Goal: Task Accomplishment & Management: Use online tool/utility

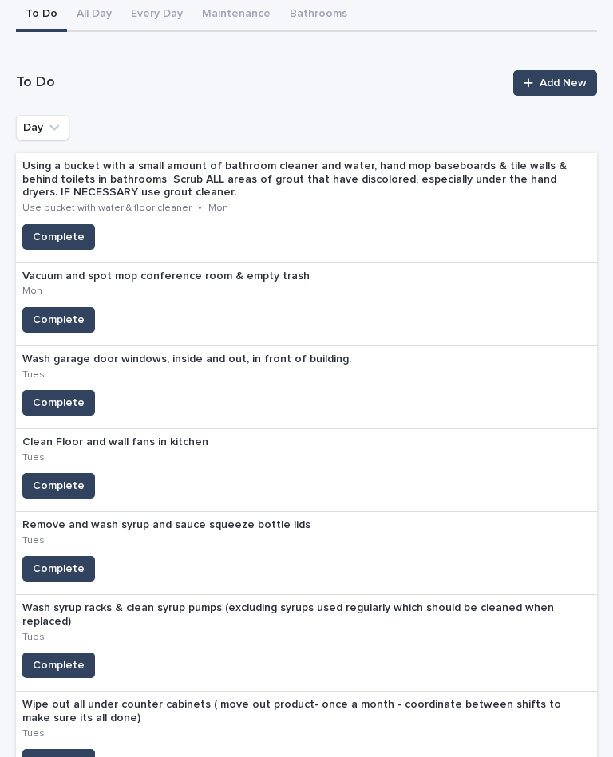
scroll to position [160, 0]
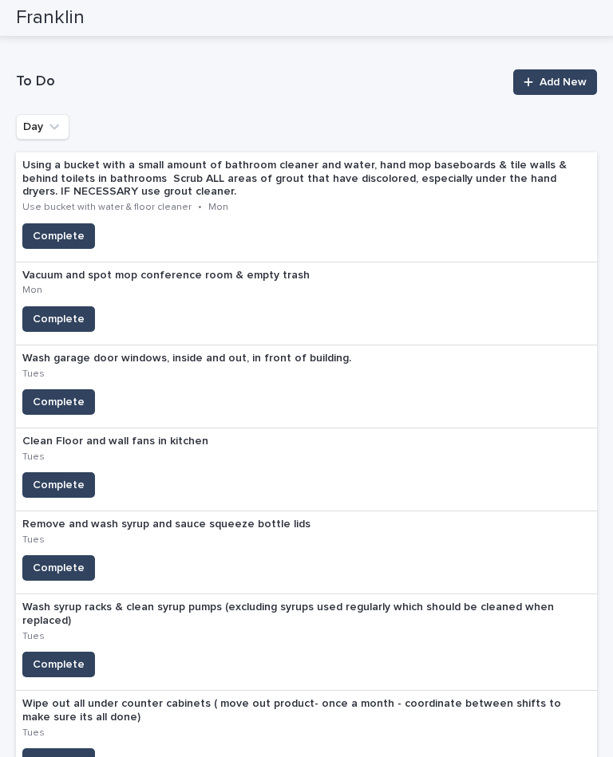
click at [69, 311] on span "Complete" at bounding box center [59, 319] width 52 height 16
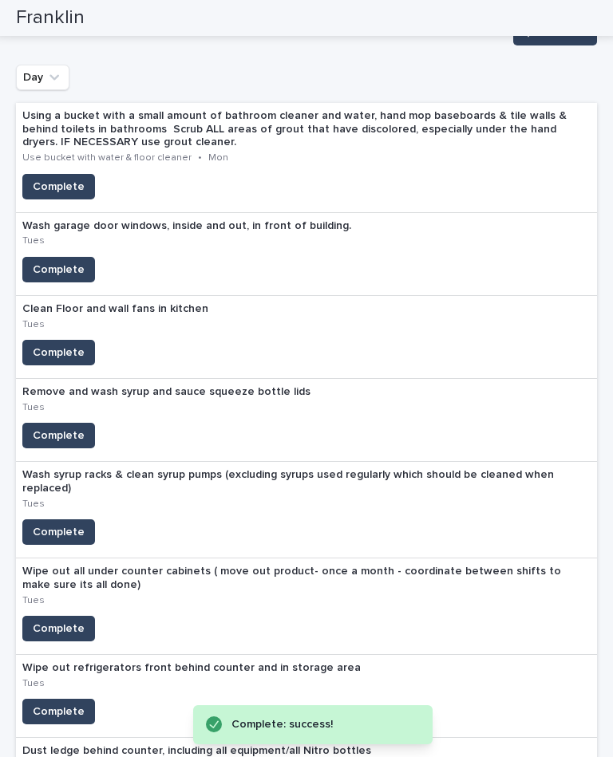
scroll to position [247, 0]
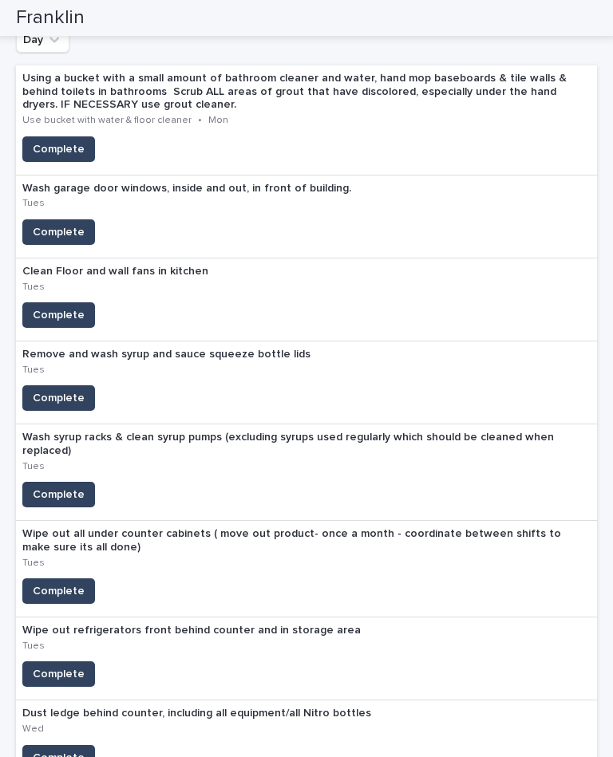
click at [67, 307] on span "Complete" at bounding box center [59, 315] width 52 height 16
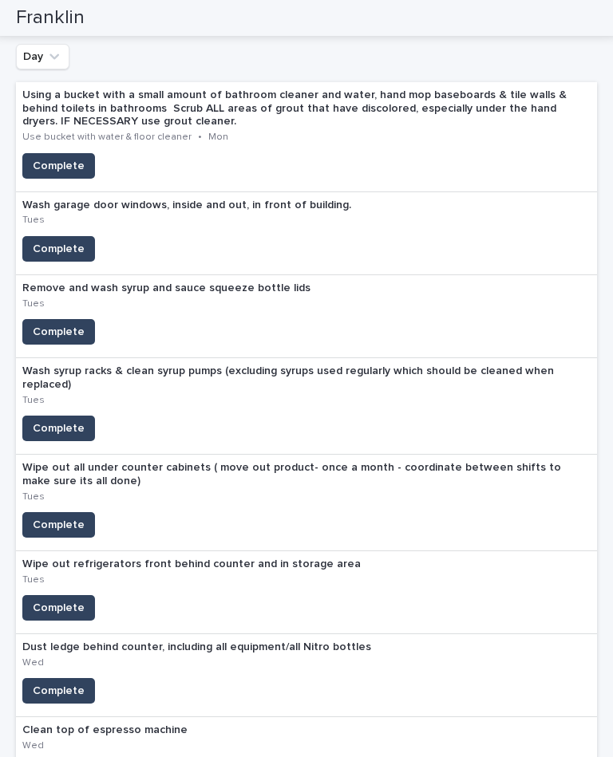
scroll to position [230, 0]
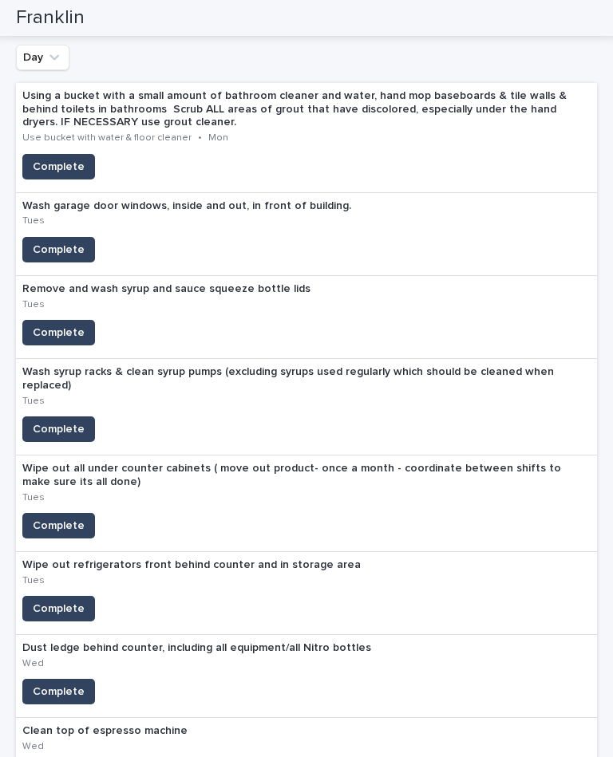
click at [44, 237] on button "Complete" at bounding box center [58, 250] width 73 height 26
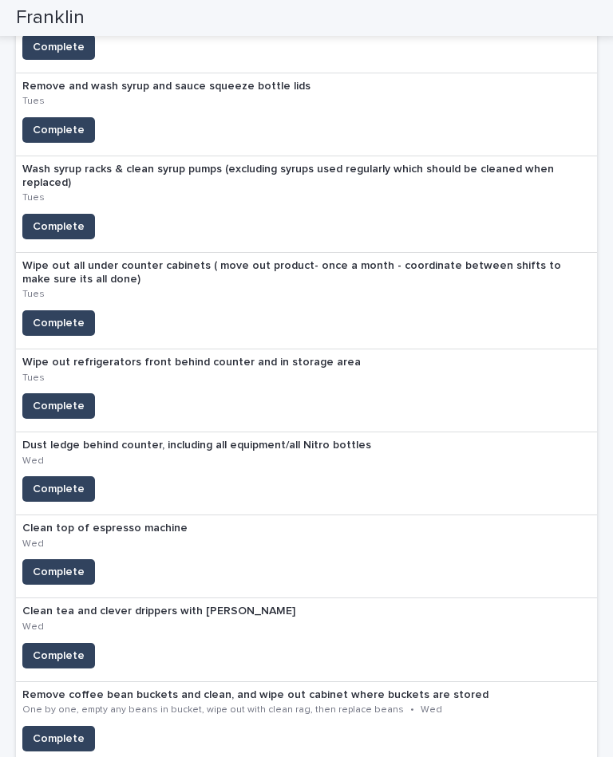
scroll to position [350, 0]
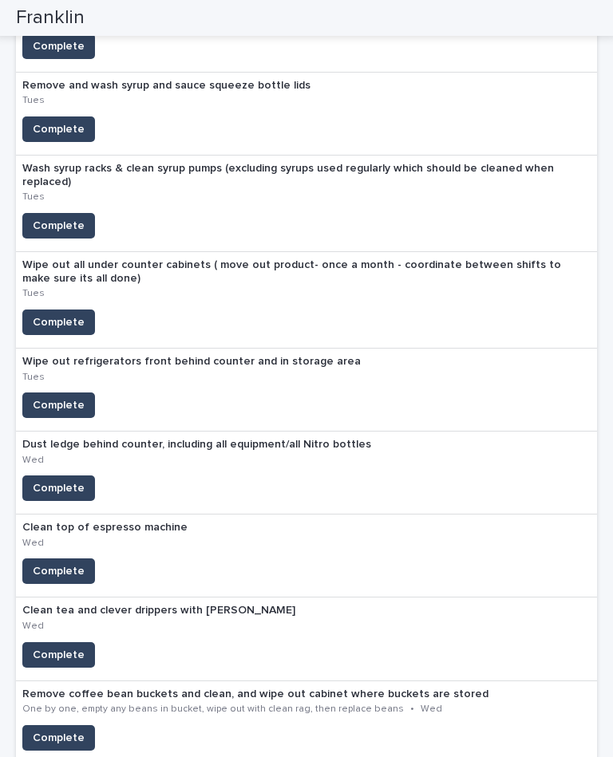
click at [53, 314] on span "Complete" at bounding box center [59, 322] width 52 height 16
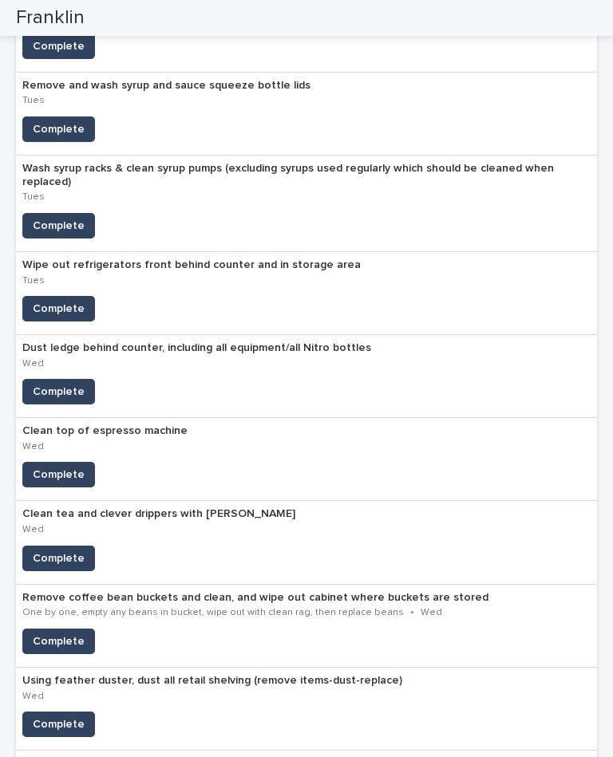
click at [57, 121] on span "Complete" at bounding box center [59, 129] width 52 height 16
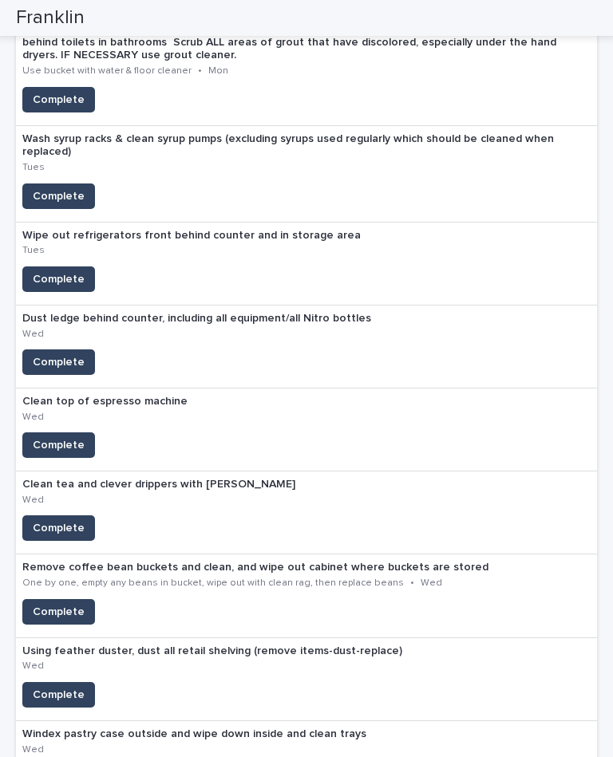
scroll to position [296, 0]
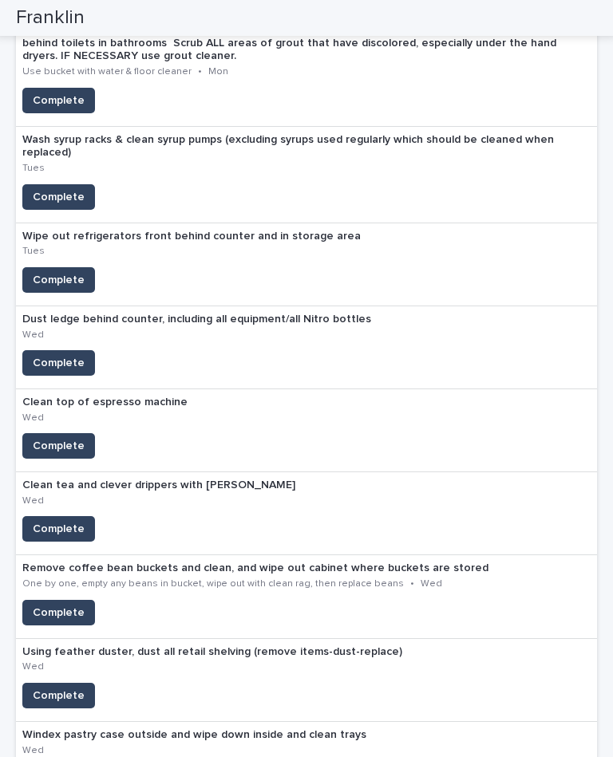
click at [45, 189] on span "Complete" at bounding box center [59, 197] width 52 height 16
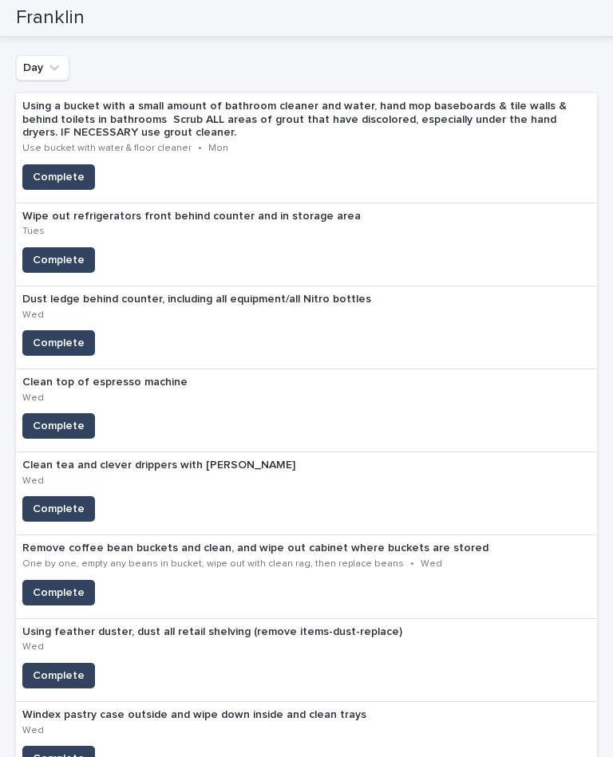
scroll to position [222, 0]
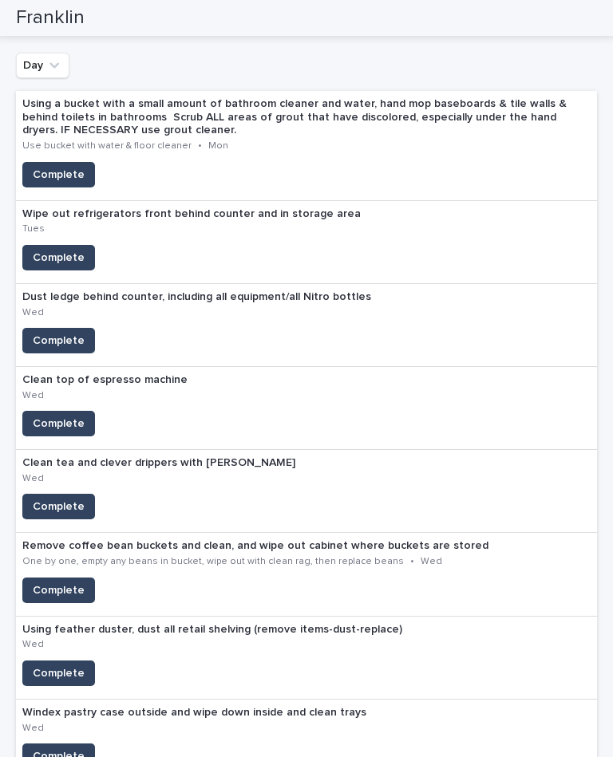
click at [57, 250] on span "Complete" at bounding box center [59, 258] width 52 height 16
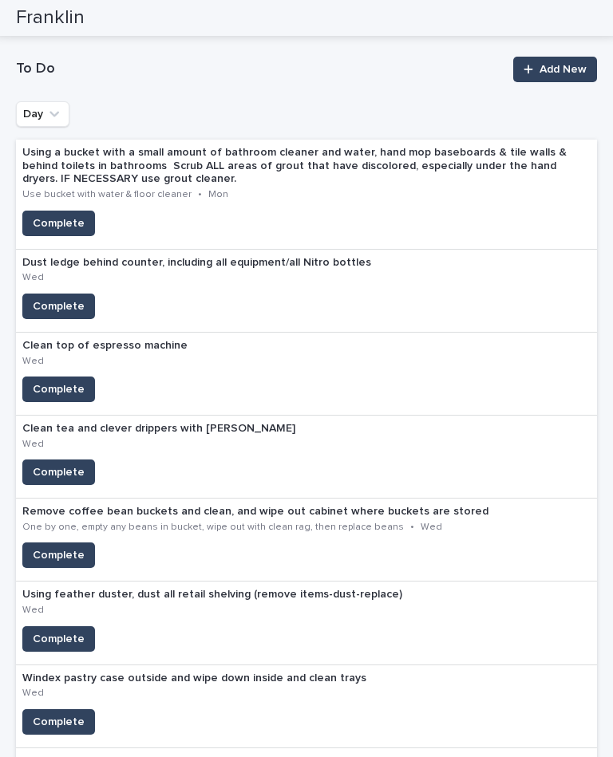
scroll to position [191, 0]
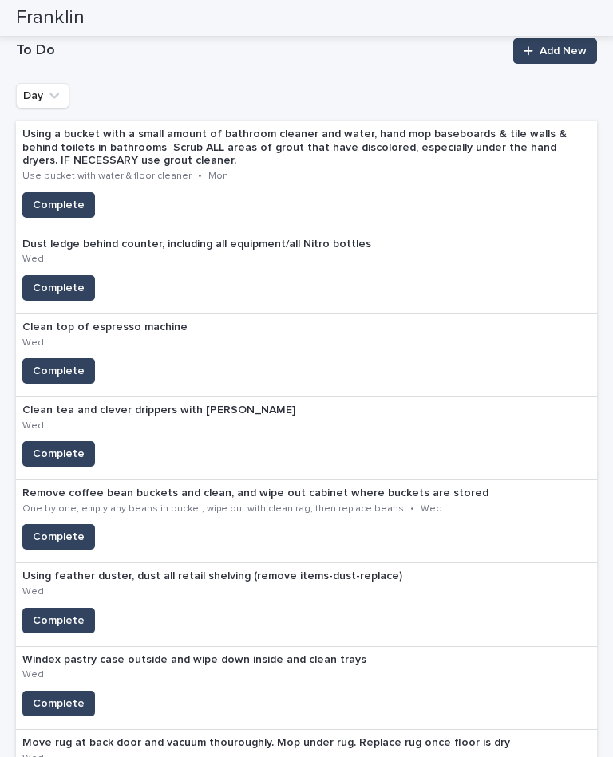
click at [51, 363] on span "Complete" at bounding box center [59, 371] width 52 height 16
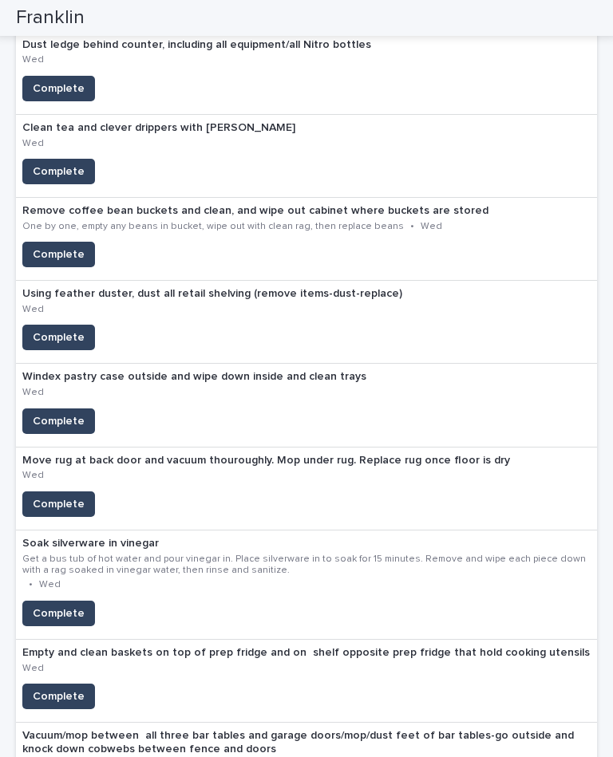
scroll to position [397, 0]
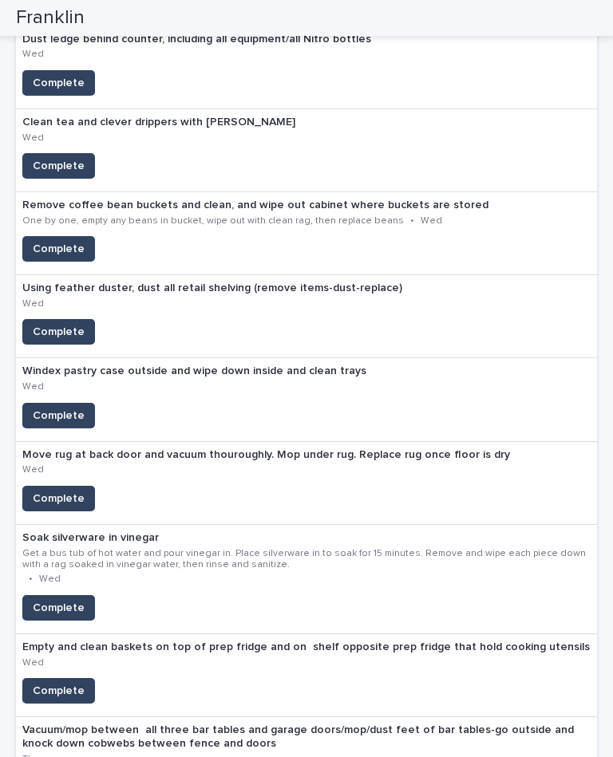
click at [37, 491] on span "Complete" at bounding box center [59, 499] width 52 height 16
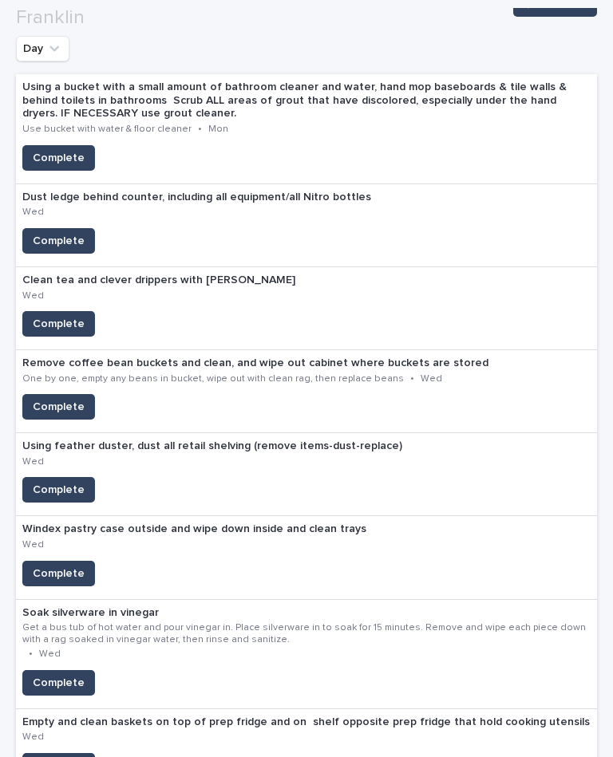
scroll to position [238, 0]
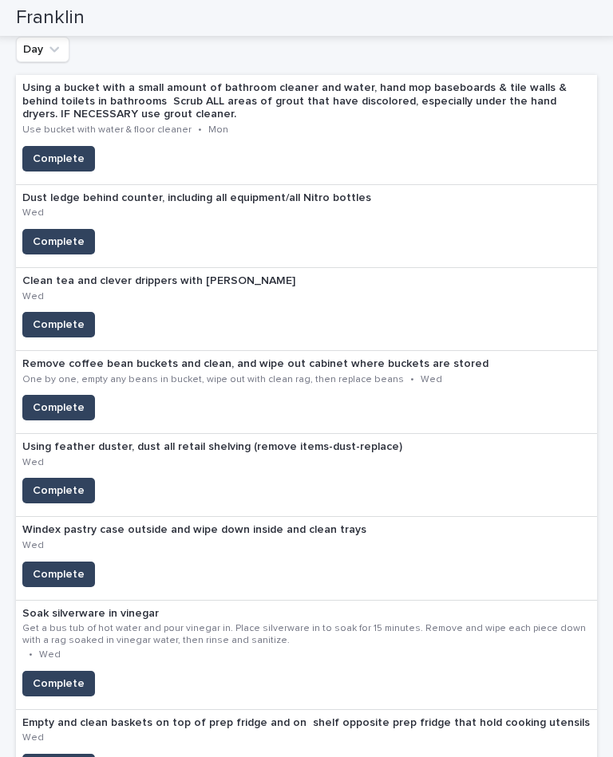
click at [74, 483] on span "Complete" at bounding box center [59, 491] width 52 height 16
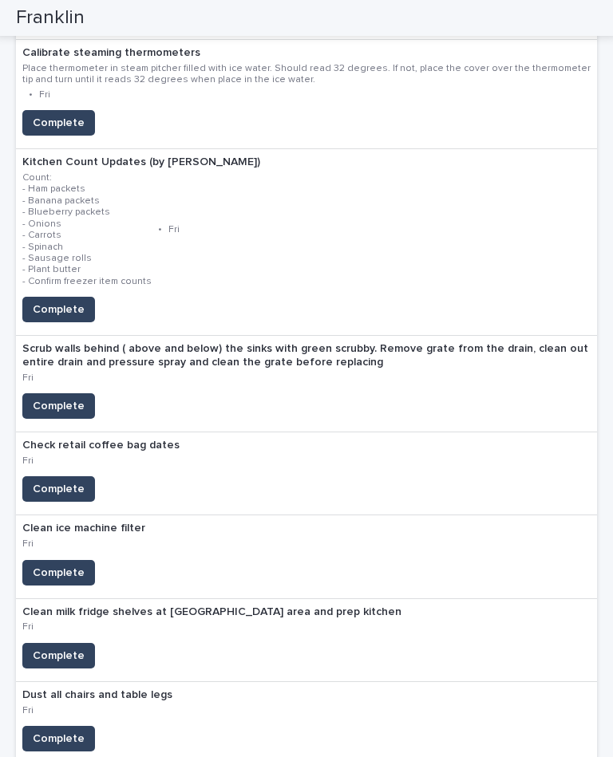
scroll to position [1720, 0]
click at [57, 481] on span "Complete" at bounding box center [59, 489] width 52 height 16
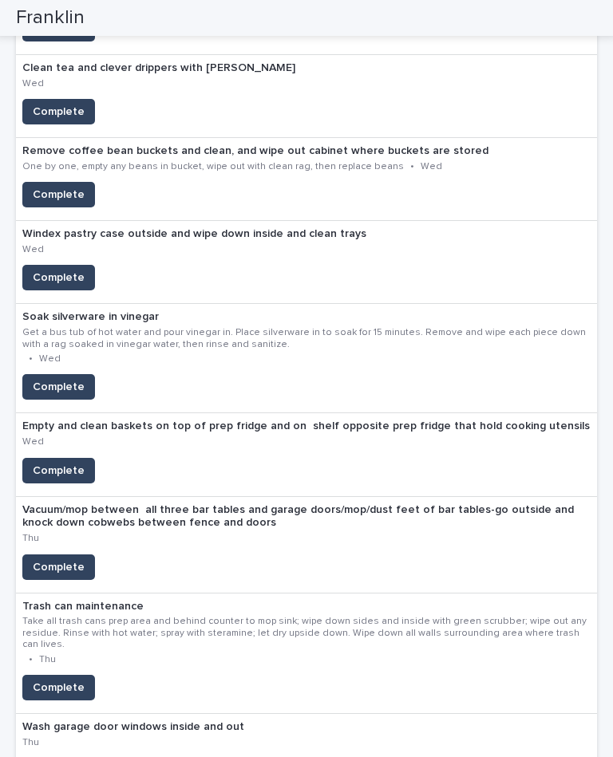
scroll to position [426, 0]
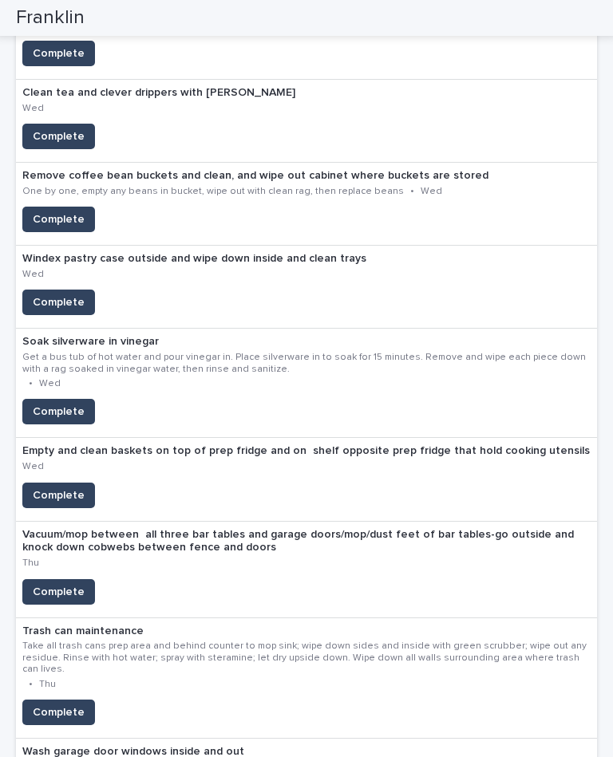
click at [49, 488] on span "Complete" at bounding box center [59, 496] width 52 height 16
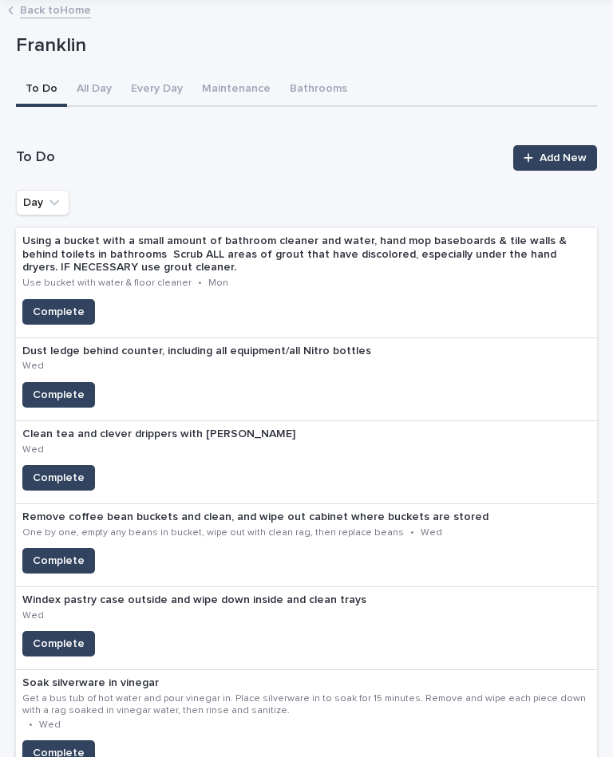
scroll to position [82, 0]
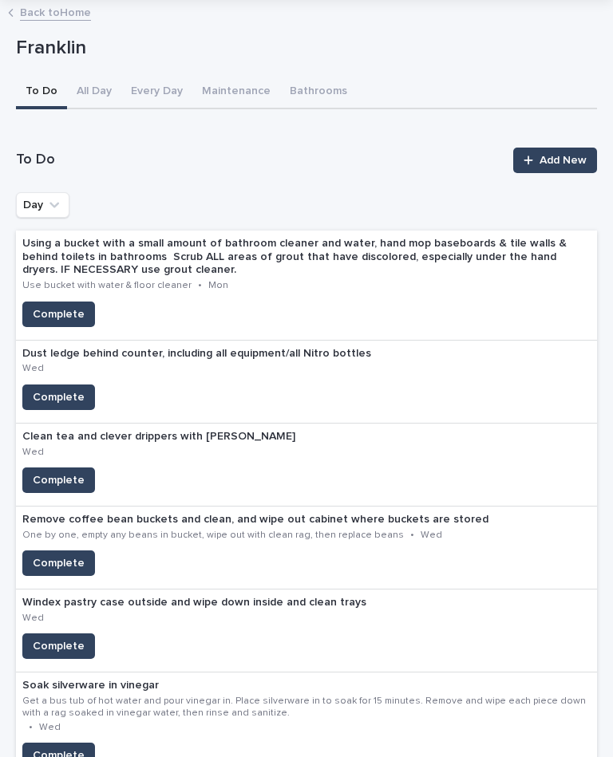
click at [54, 389] on span "Complete" at bounding box center [59, 397] width 52 height 16
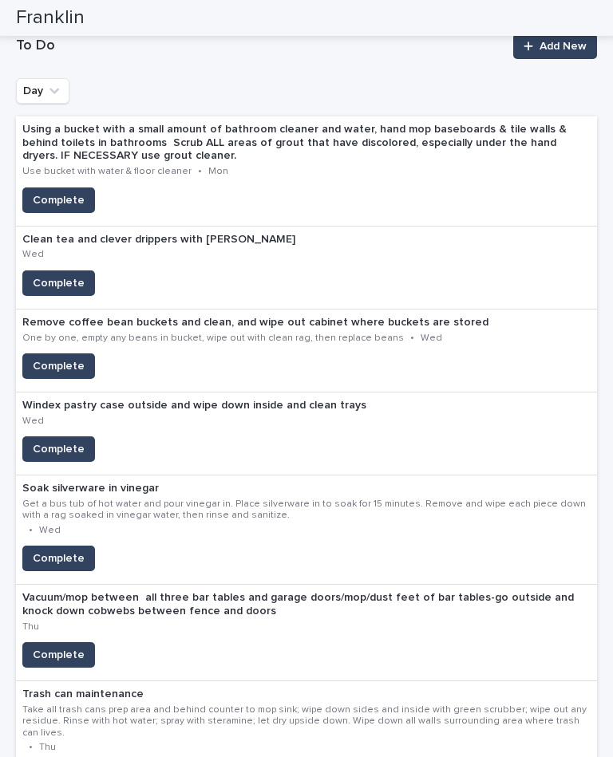
scroll to position [195, 0]
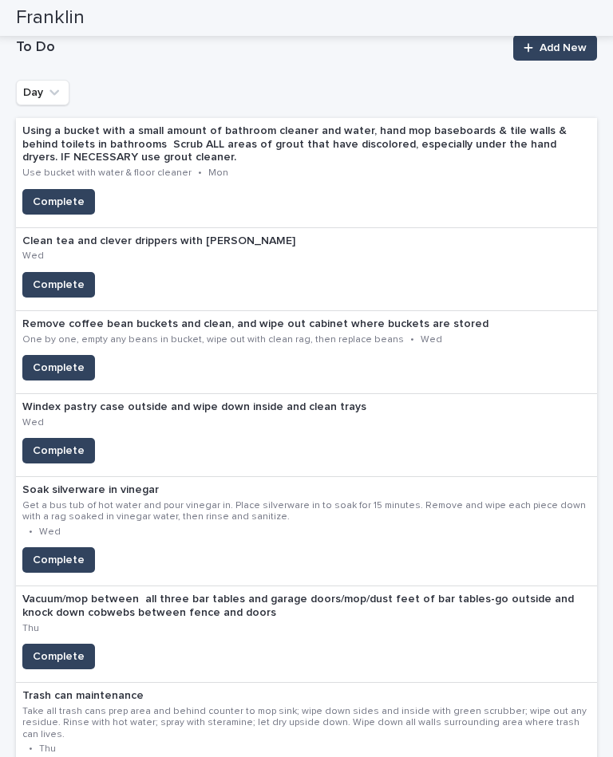
click at [71, 443] on span "Complete" at bounding box center [59, 451] width 52 height 16
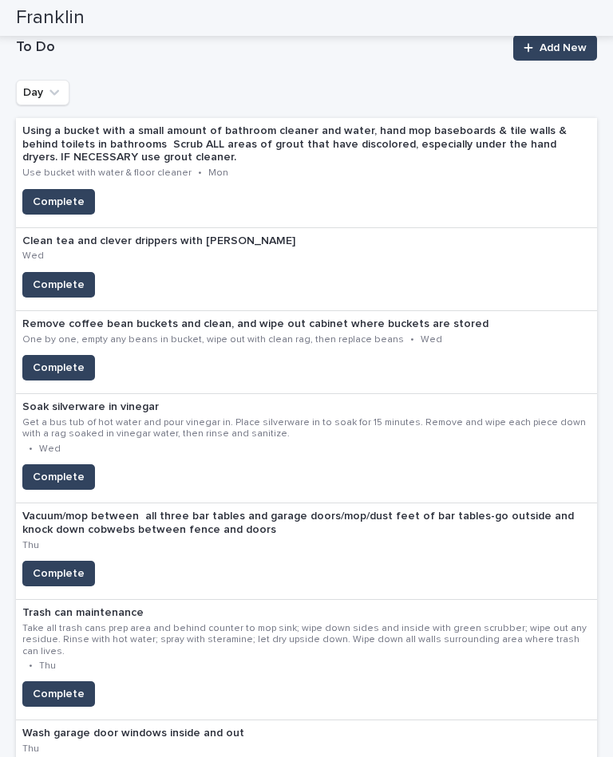
click at [59, 277] on span "Complete" at bounding box center [59, 285] width 52 height 16
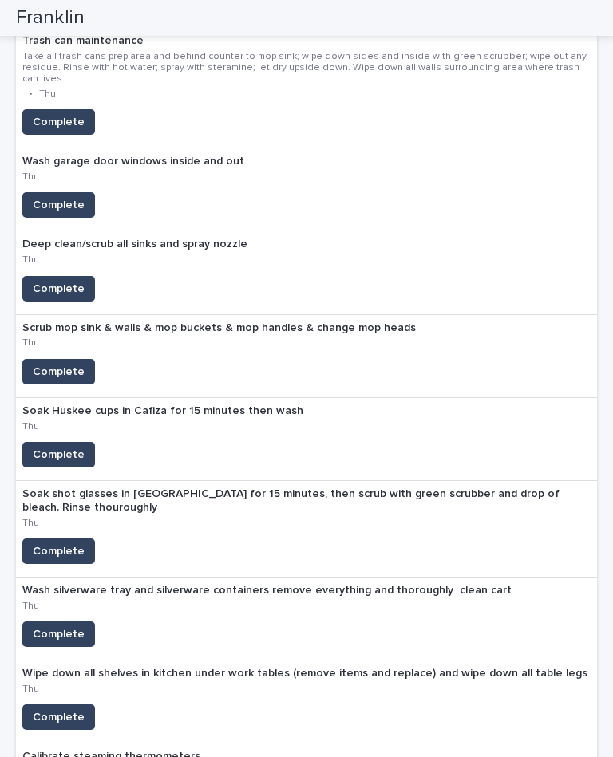
scroll to position [702, 0]
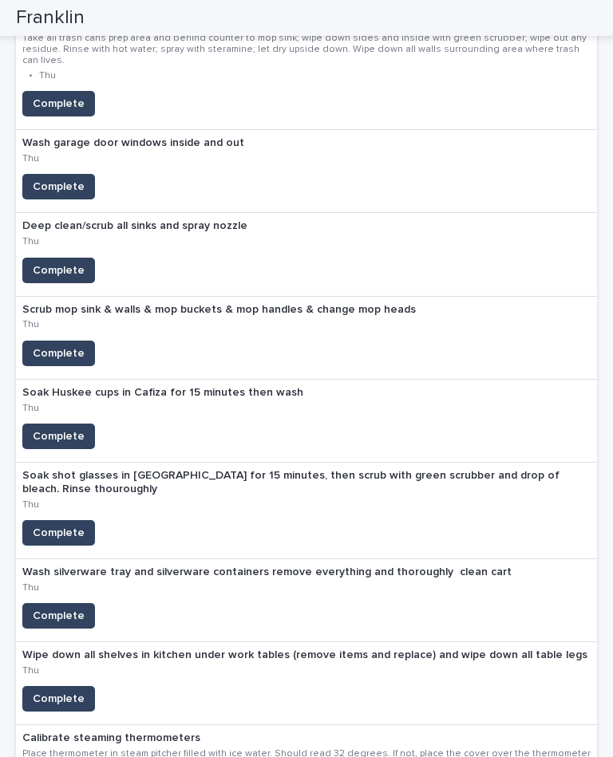
click at [65, 525] on span "Complete" at bounding box center [59, 533] width 52 height 16
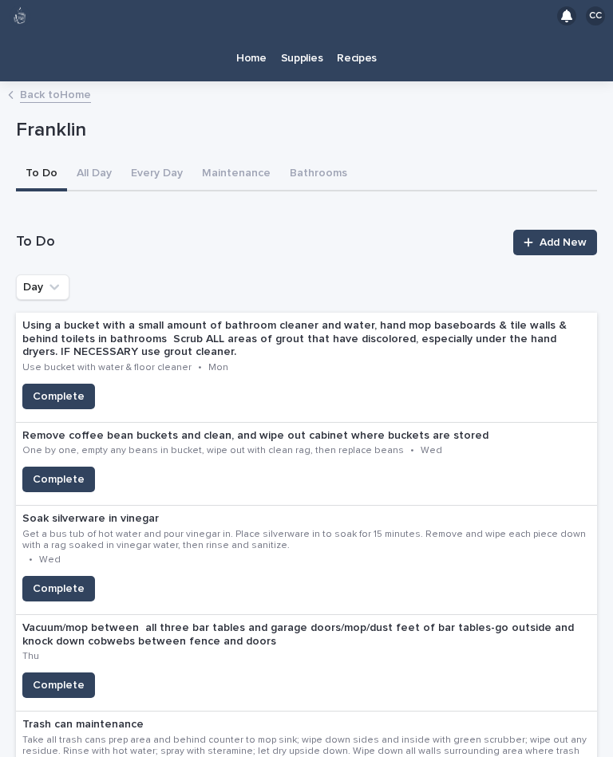
scroll to position [0, 0]
click at [253, 39] on link "Home" at bounding box center [251, 56] width 45 height 49
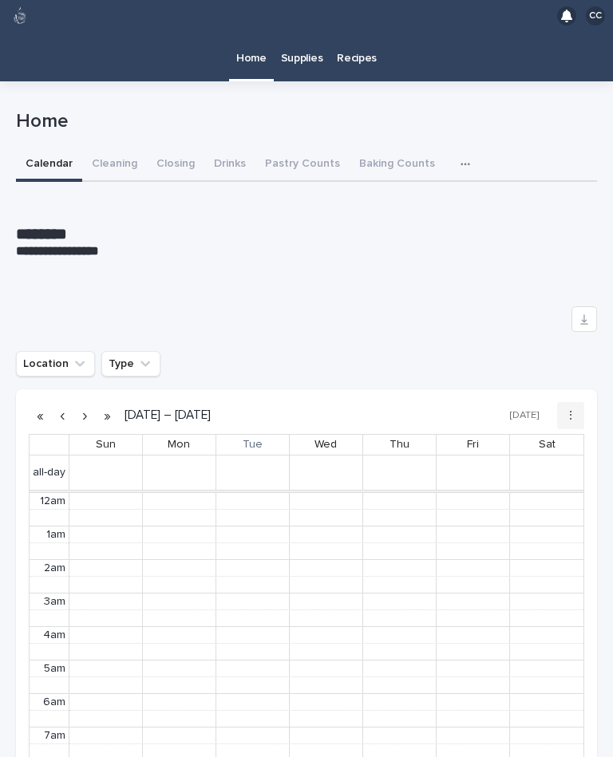
click at [174, 148] on button "Closing" at bounding box center [175, 165] width 57 height 34
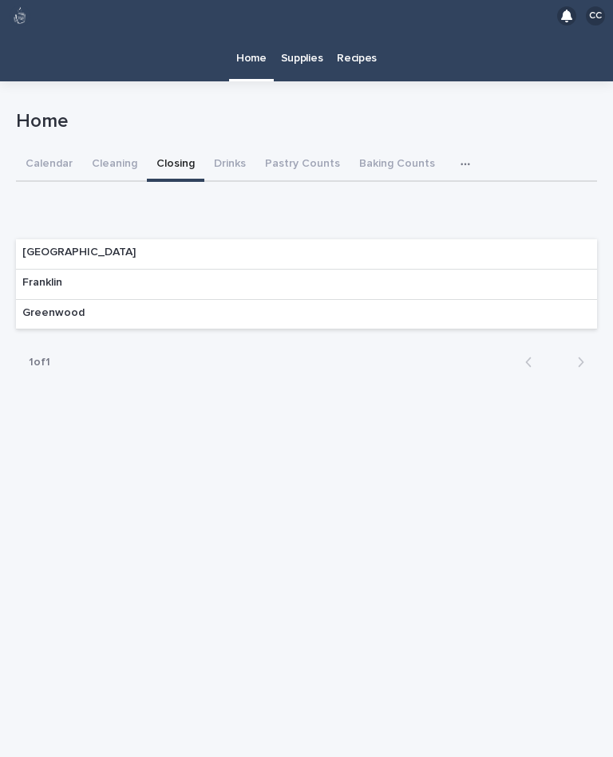
click at [66, 270] on div "Franklin" at bounding box center [42, 285] width 53 height 30
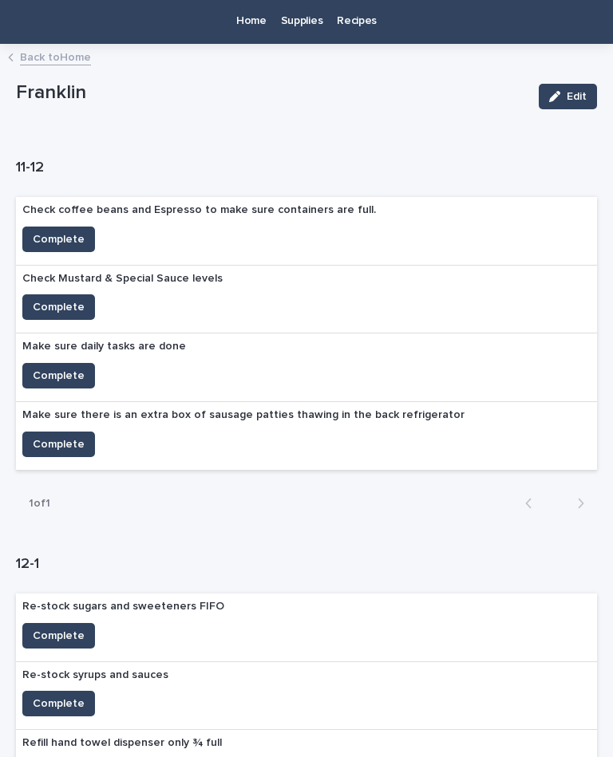
scroll to position [41, 0]
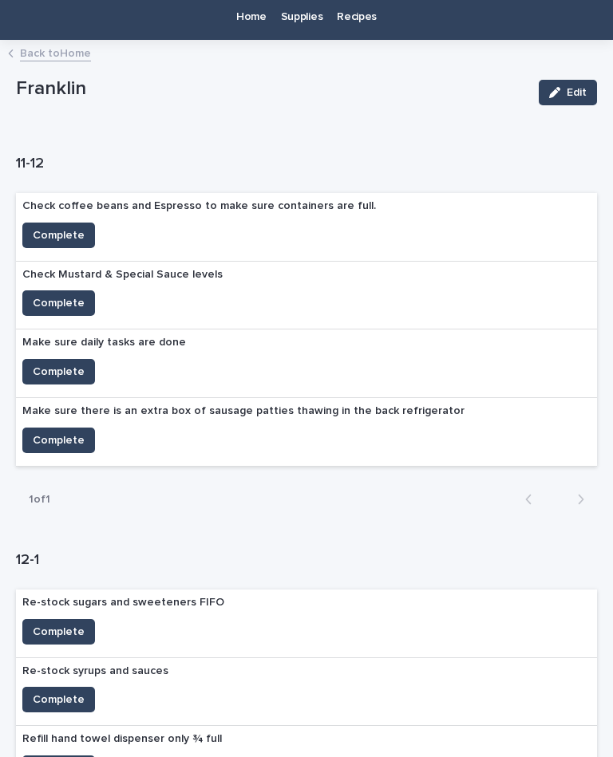
click at [53, 432] on span "Complete" at bounding box center [59, 440] width 52 height 16
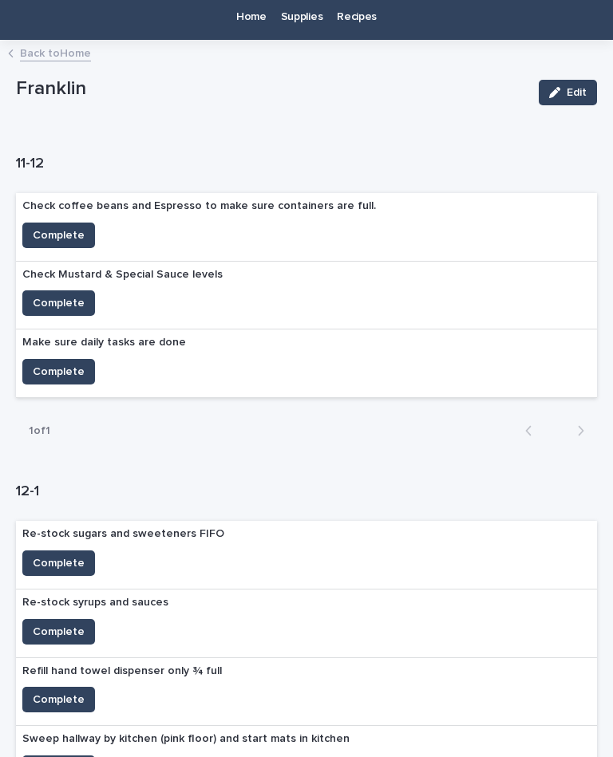
click at [63, 223] on button "Complete" at bounding box center [58, 236] width 73 height 26
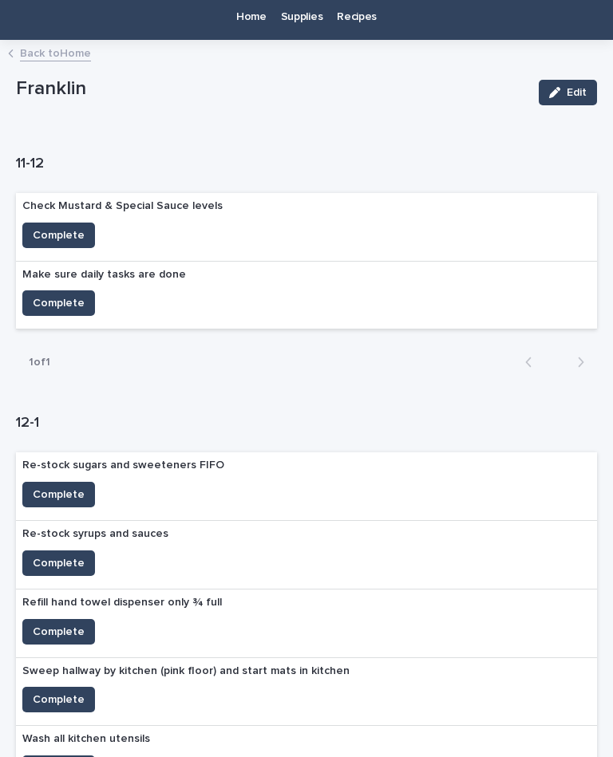
click at [56, 227] on span "Complete" at bounding box center [59, 235] width 52 height 16
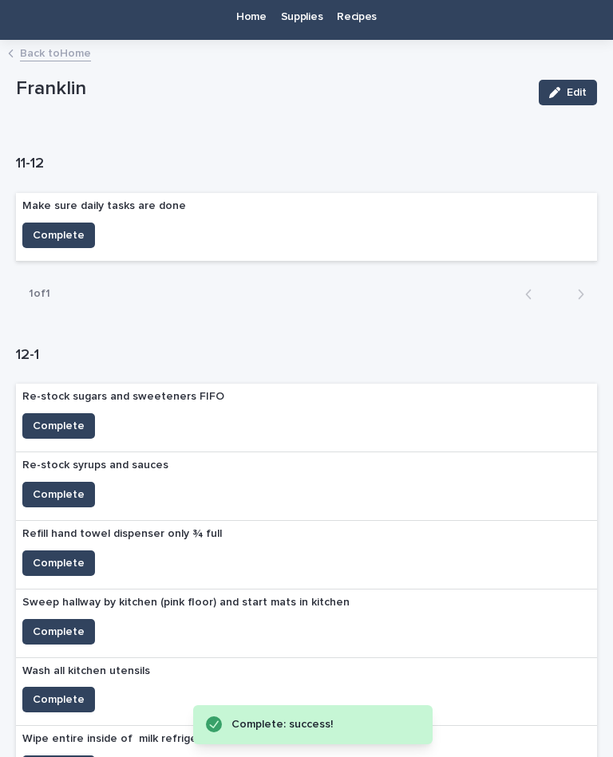
click at [66, 227] on span "Complete" at bounding box center [59, 235] width 52 height 16
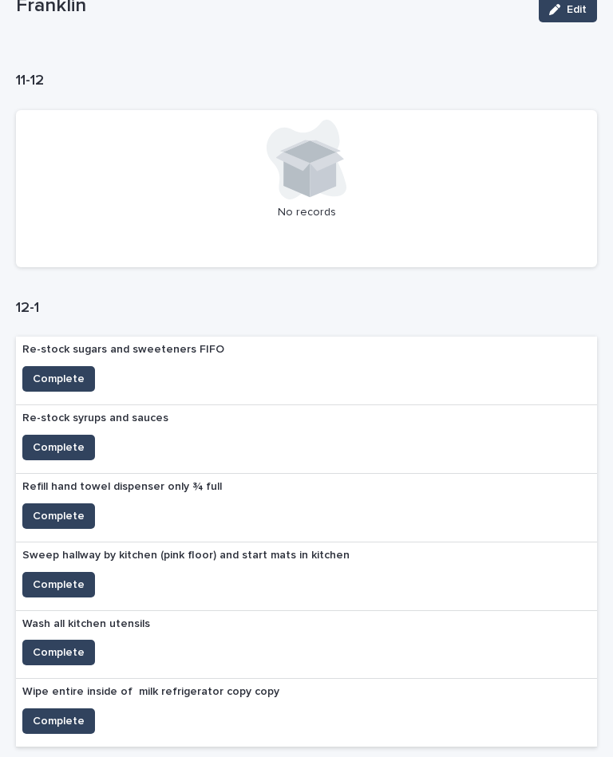
scroll to position [144, 0]
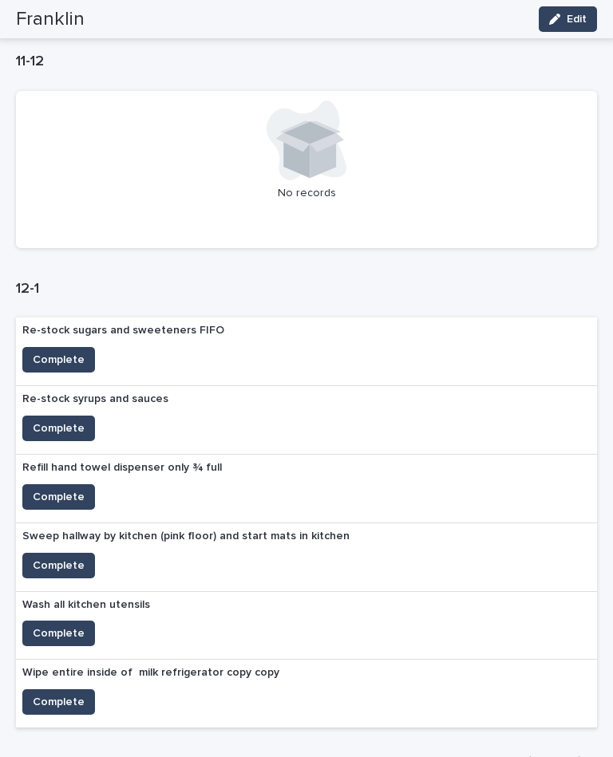
click at [66, 489] on span "Complete" at bounding box center [59, 497] width 52 height 16
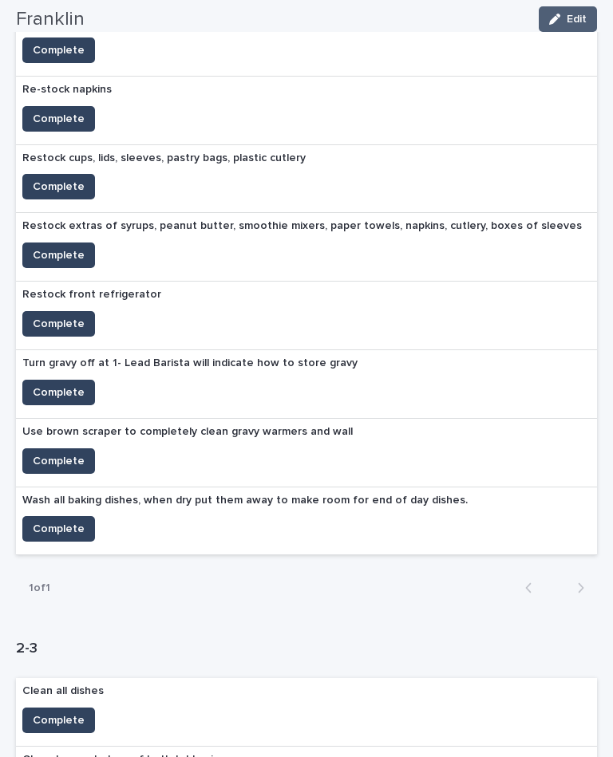
scroll to position [1196, 0]
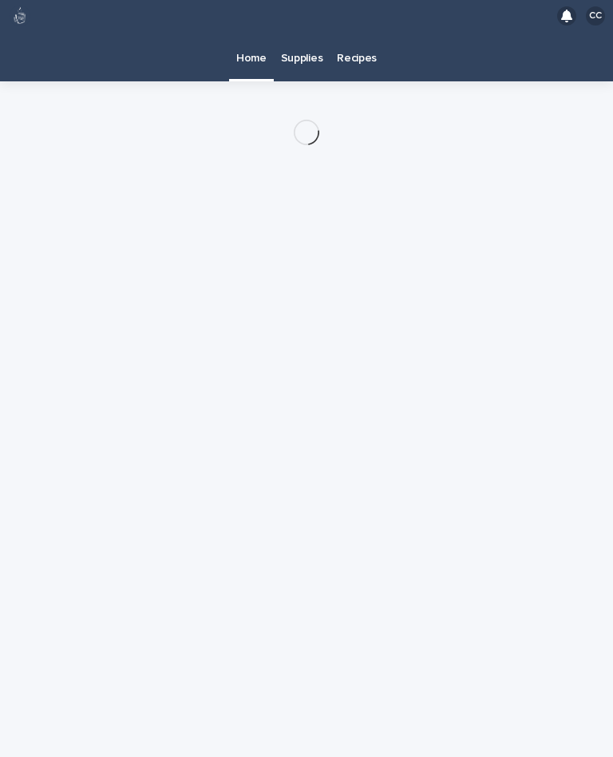
scroll to position [29, 0]
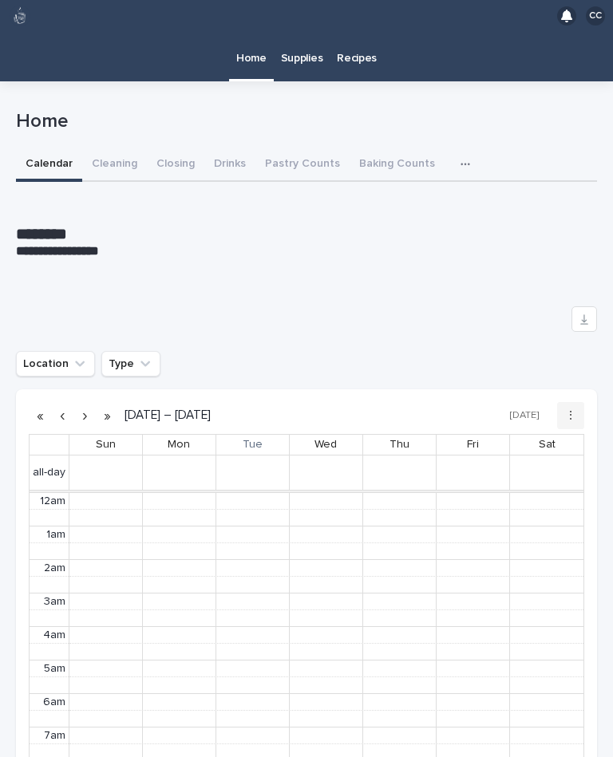
click at [452, 148] on button "button" at bounding box center [468, 164] width 35 height 32
click at [497, 287] on div "Loading... Saving… Location Type [DATE] – [DATE] [DATE] ⋮ Sun Mon Tue Wed Thu F…" at bounding box center [306, 647] width 581 height 721
click at [316, 32] on p "Supplies" at bounding box center [302, 49] width 42 height 34
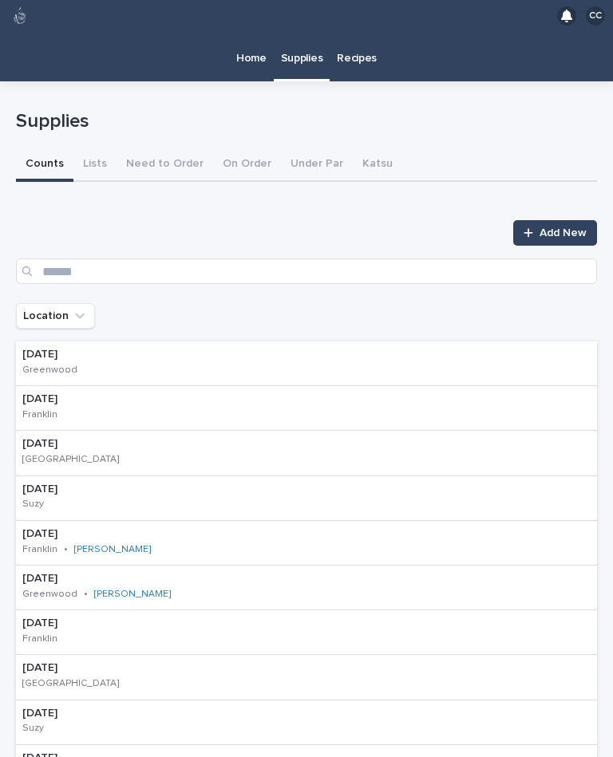
click at [255, 387] on div "[DATE] [PERSON_NAME]" at bounding box center [306, 408] width 581 height 45
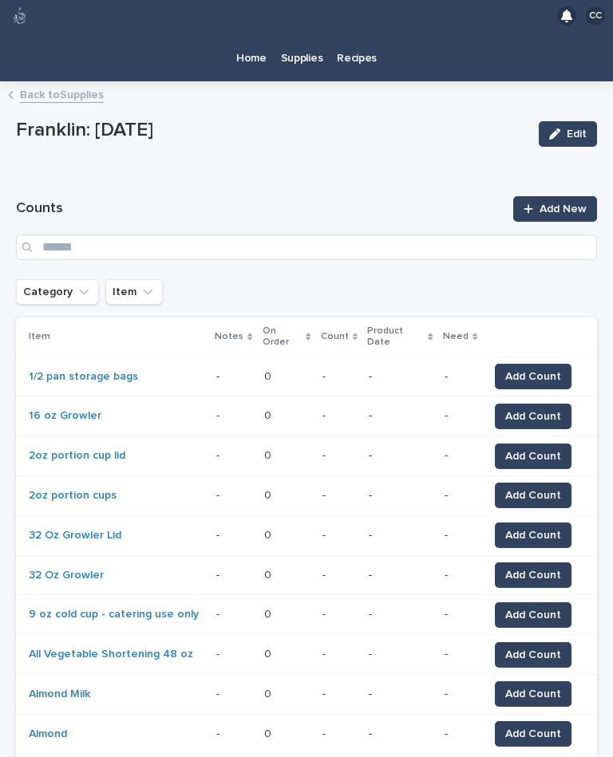
click at [246, 32] on p "Home" at bounding box center [251, 49] width 30 height 34
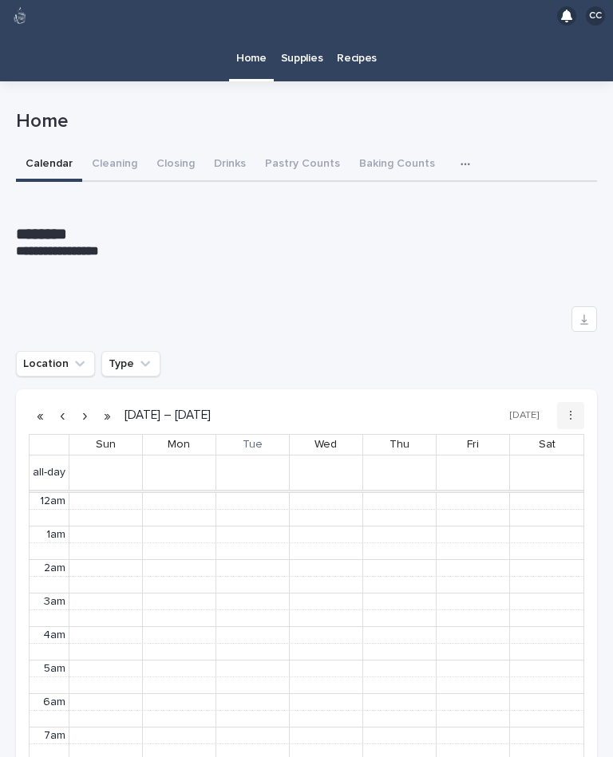
scroll to position [202, 0]
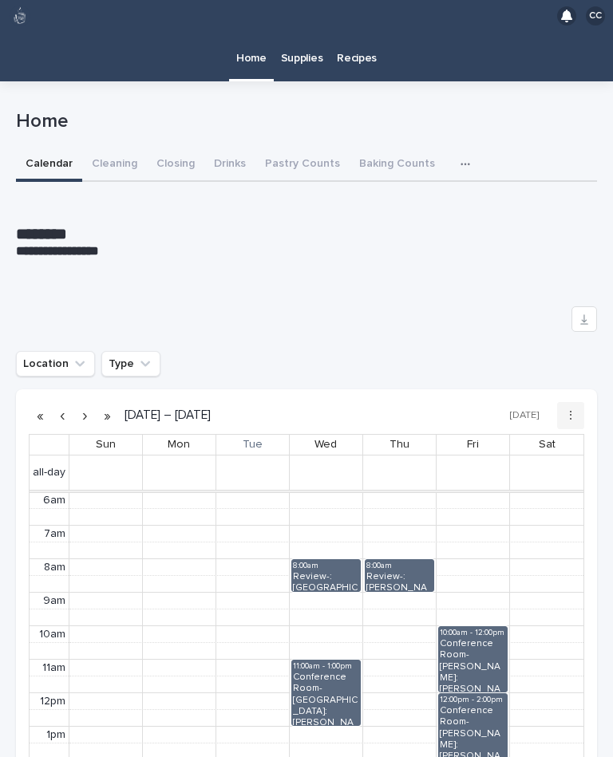
click at [171, 148] on button "Closing" at bounding box center [175, 165] width 57 height 34
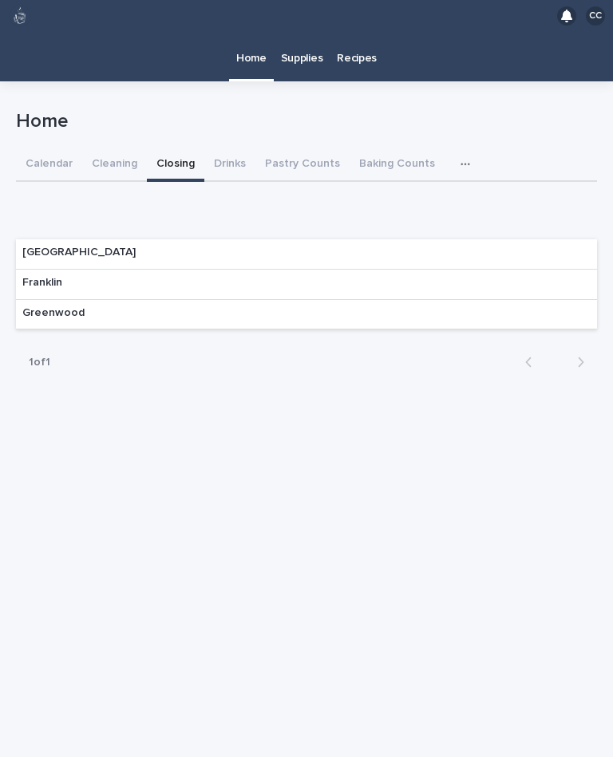
click at [560, 270] on div "Franklin" at bounding box center [306, 285] width 581 height 30
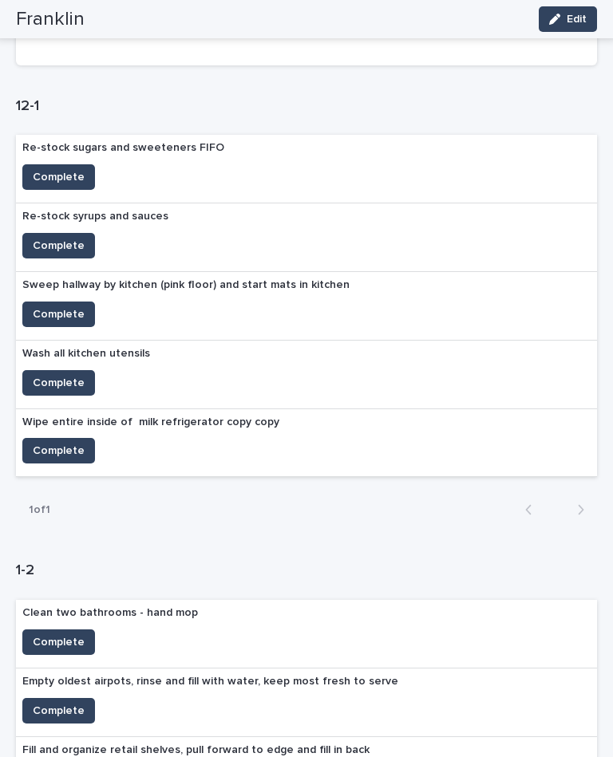
scroll to position [331, 0]
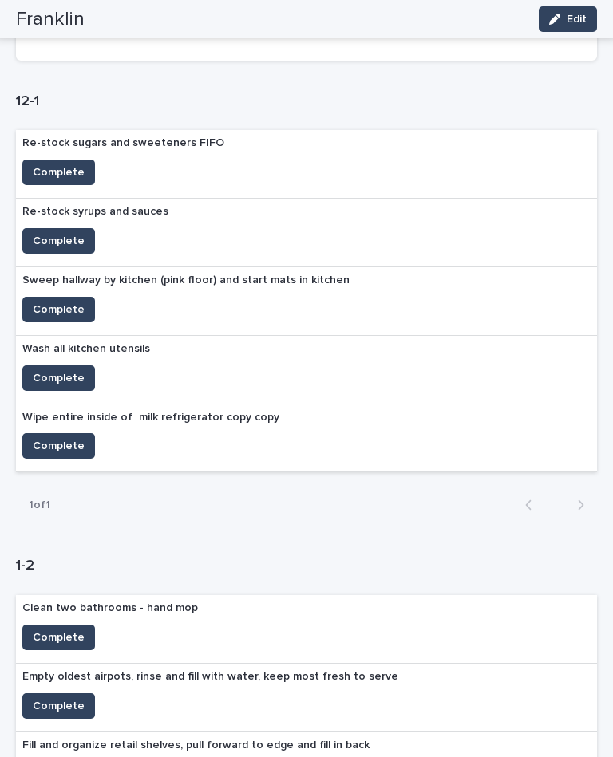
click at [47, 365] on button "Complete" at bounding box center [58, 378] width 73 height 26
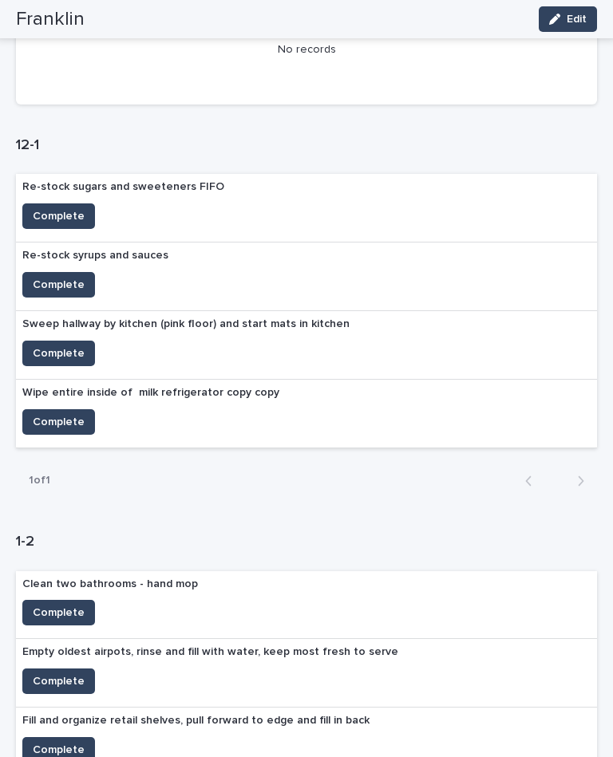
scroll to position [255, 0]
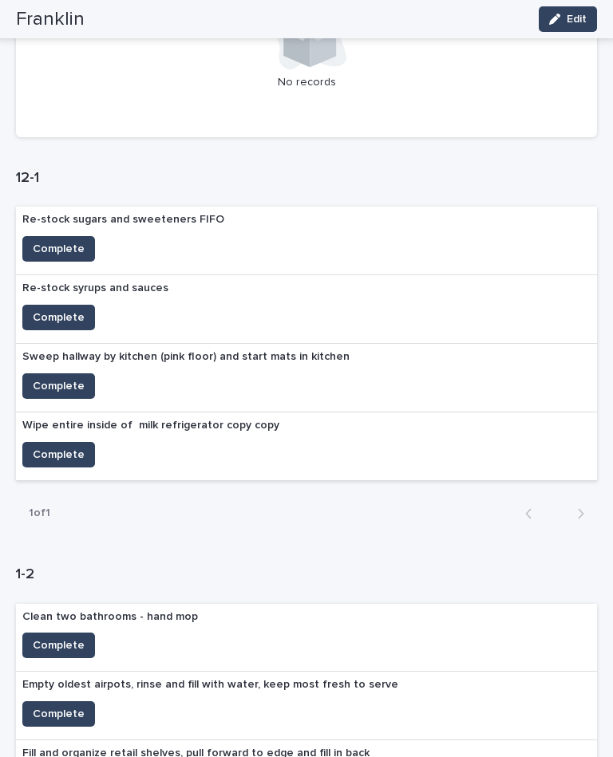
click at [63, 241] on span "Complete" at bounding box center [59, 249] width 52 height 16
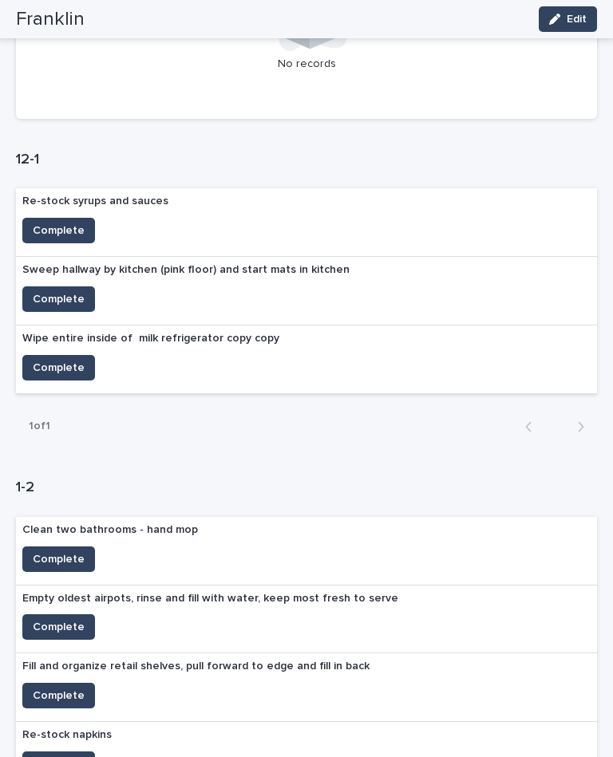
scroll to position [271, 0]
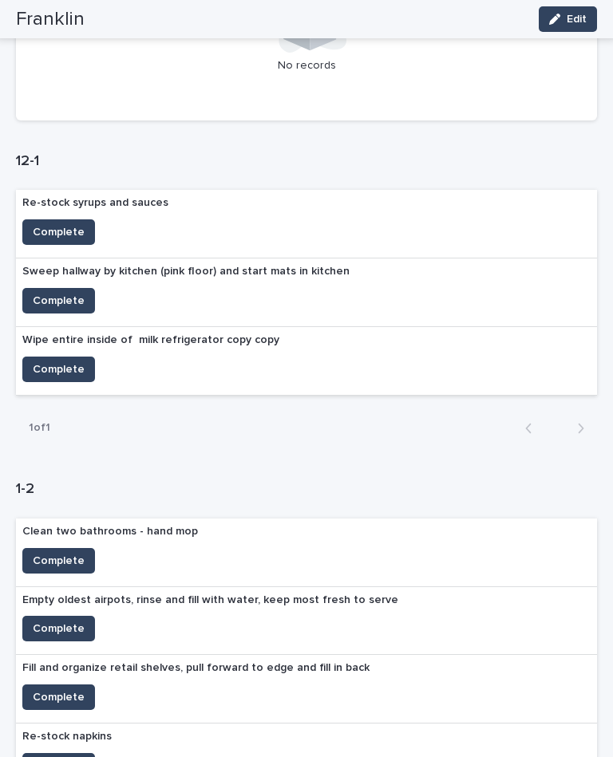
click at [41, 224] on span "Complete" at bounding box center [59, 232] width 52 height 16
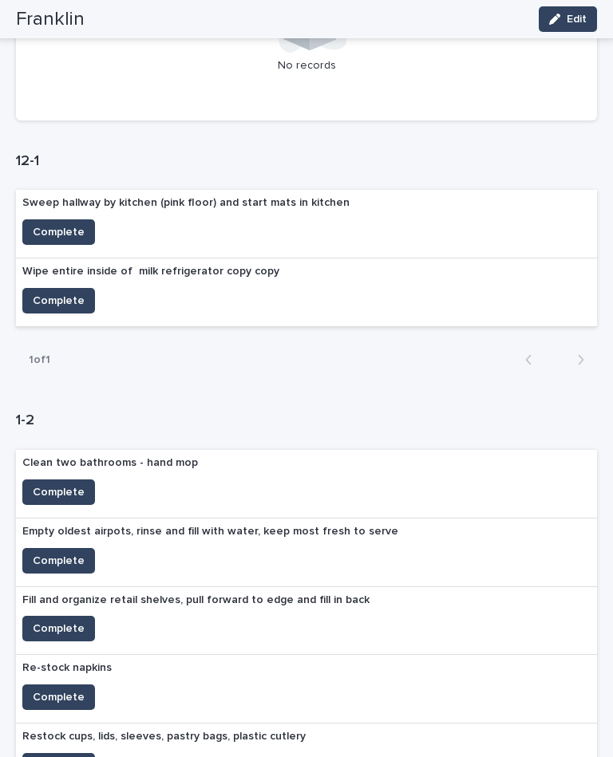
click at [49, 293] on span "Complete" at bounding box center [59, 301] width 52 height 16
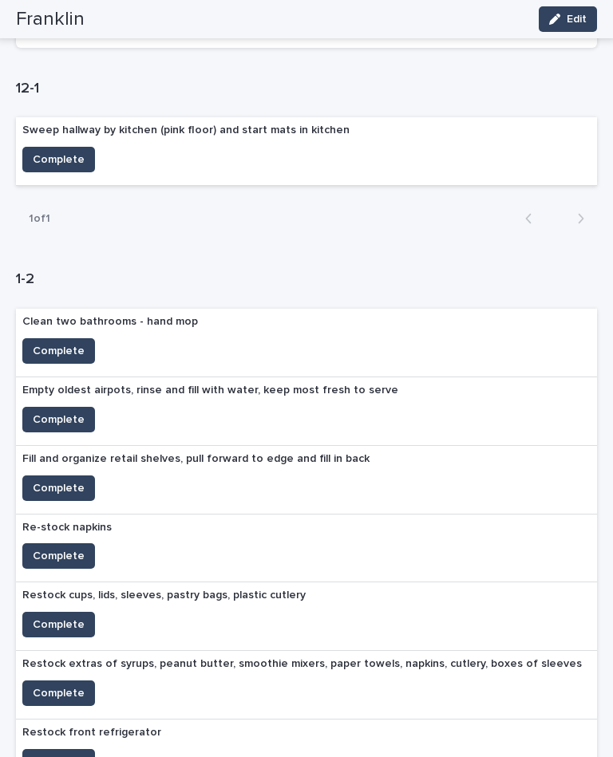
scroll to position [345, 0]
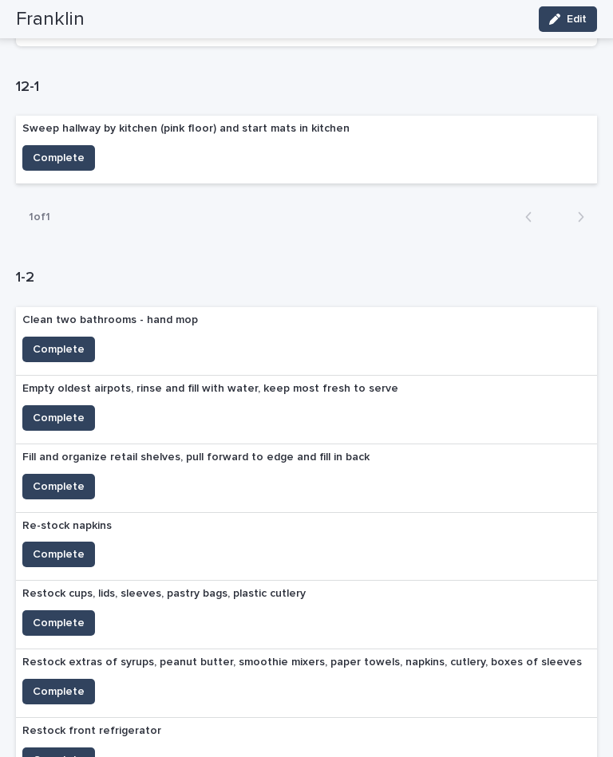
click at [38, 150] on span "Complete" at bounding box center [59, 158] width 52 height 16
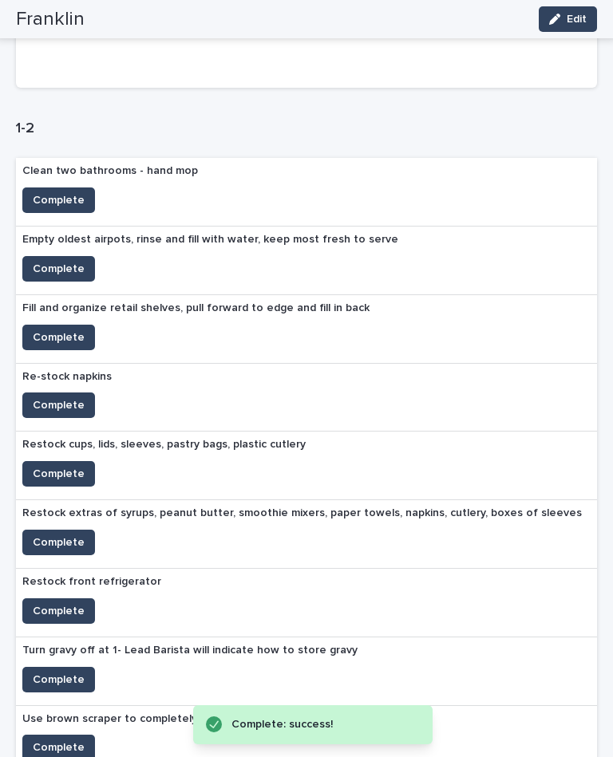
scroll to position [538, 0]
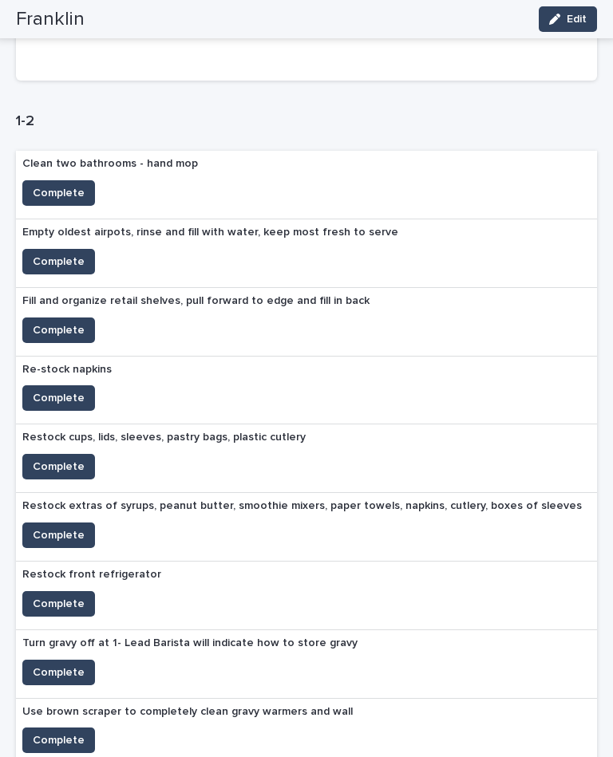
click at [52, 249] on button "Complete" at bounding box center [58, 262] width 73 height 26
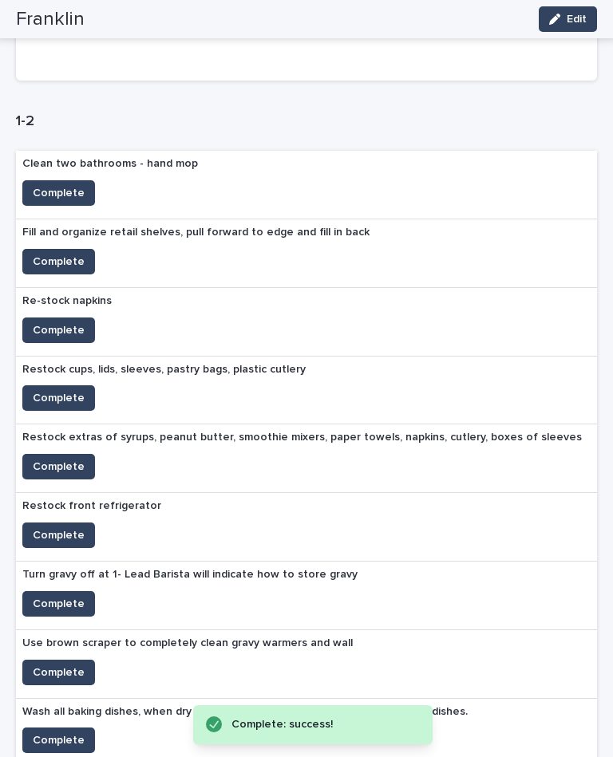
click at [60, 254] on span "Complete" at bounding box center [59, 262] width 52 height 16
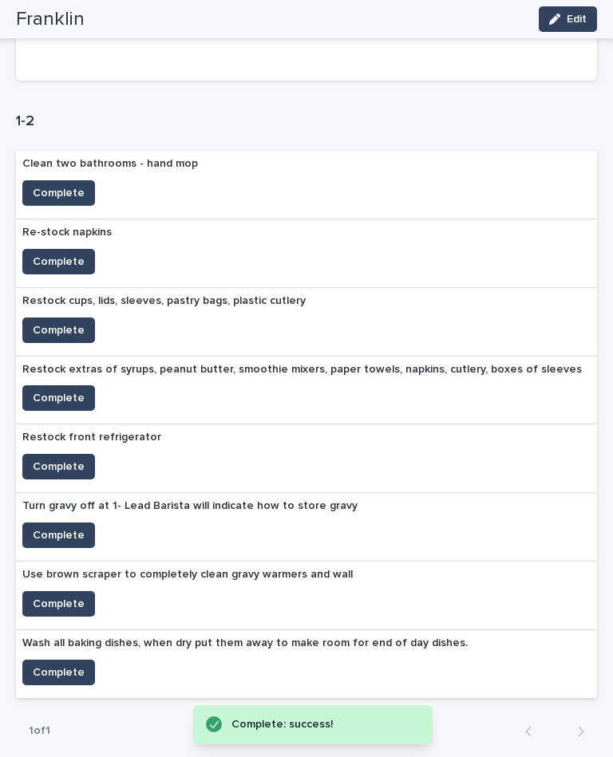
click at [55, 254] on span "Complete" at bounding box center [59, 262] width 52 height 16
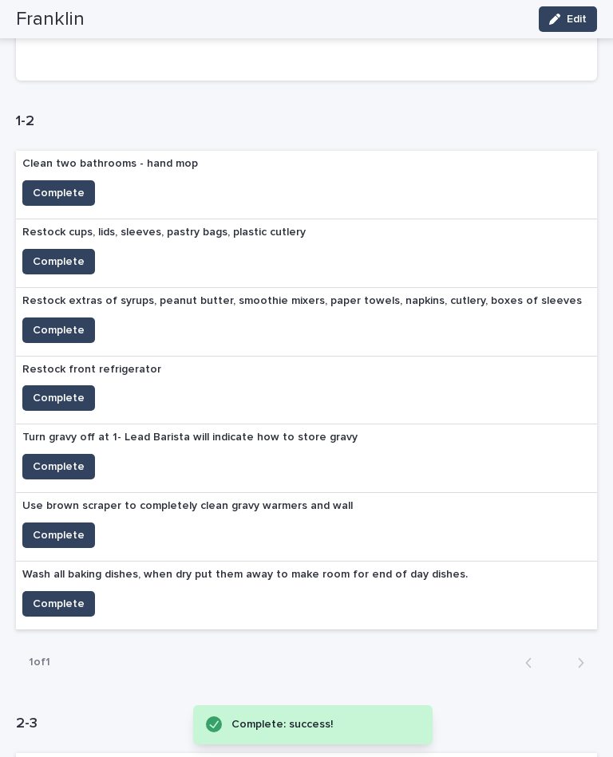
click at [56, 254] on span "Complete" at bounding box center [59, 262] width 52 height 16
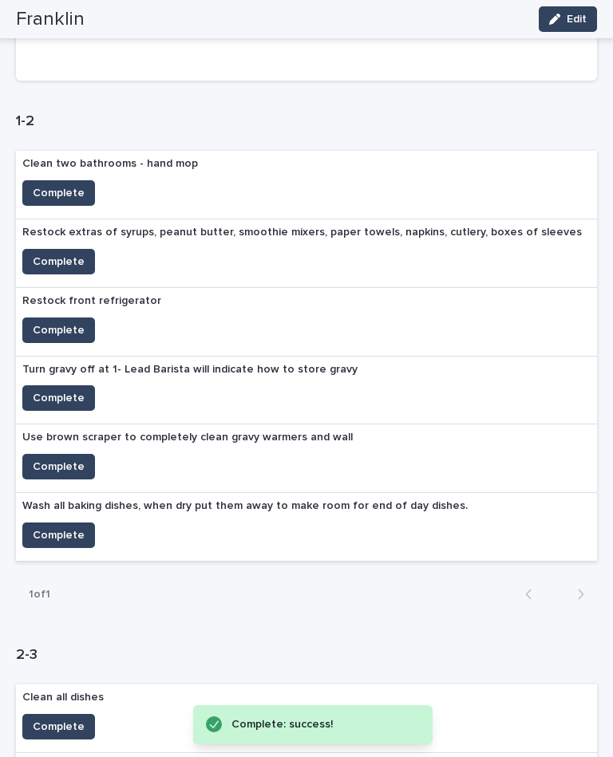
click at [62, 390] on span "Complete" at bounding box center [59, 398] width 52 height 16
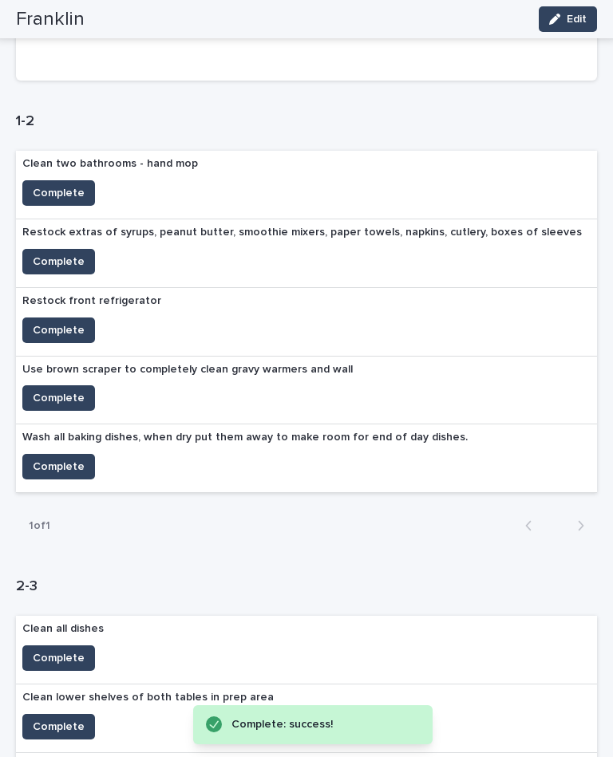
click at [56, 390] on span "Complete" at bounding box center [59, 398] width 52 height 16
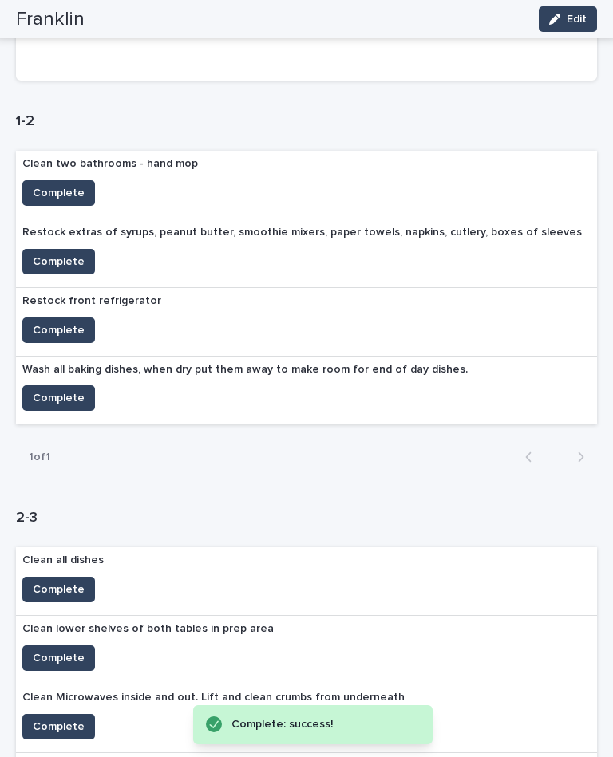
click at [54, 390] on span "Complete" at bounding box center [59, 398] width 52 height 16
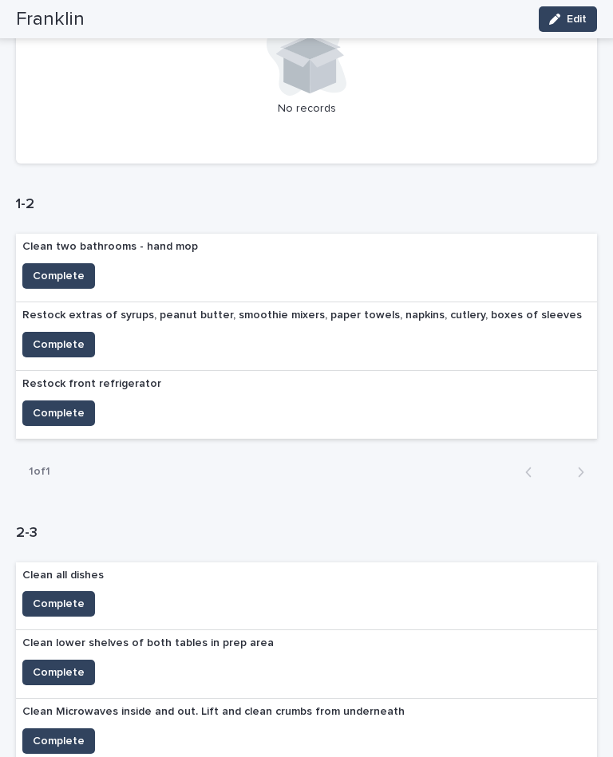
scroll to position [462, 0]
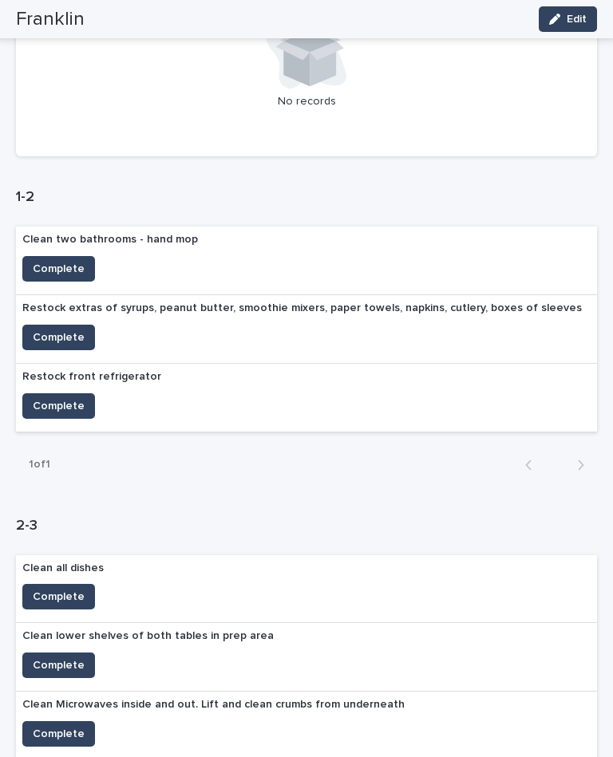
click at [54, 256] on button "Complete" at bounding box center [58, 269] width 73 height 26
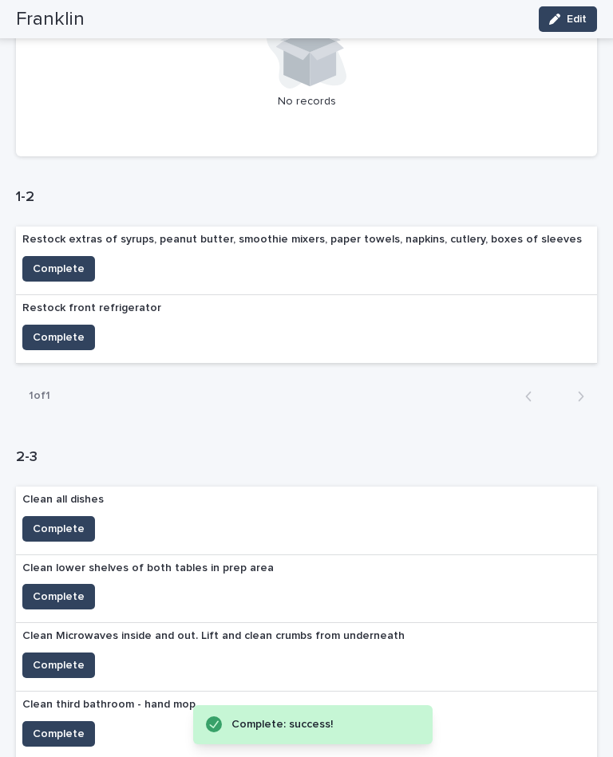
click at [40, 261] on span "Complete" at bounding box center [59, 269] width 52 height 16
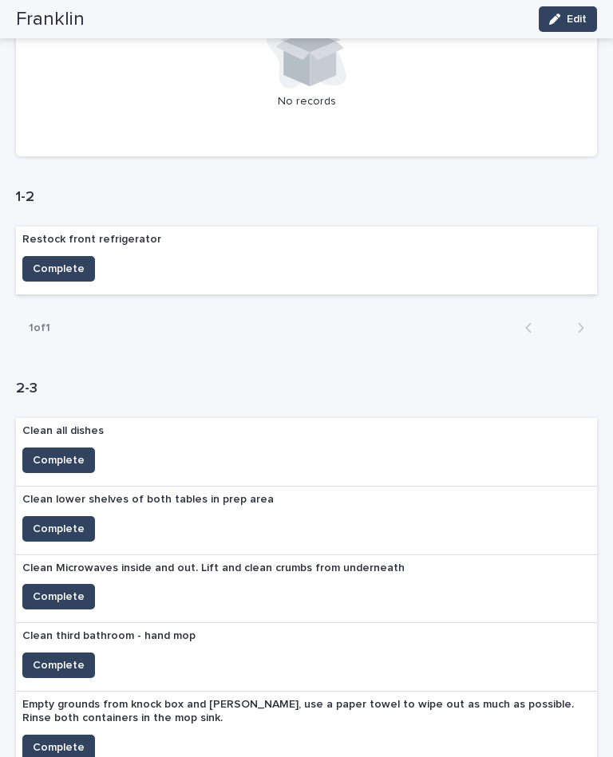
click at [53, 261] on span "Complete" at bounding box center [59, 269] width 52 height 16
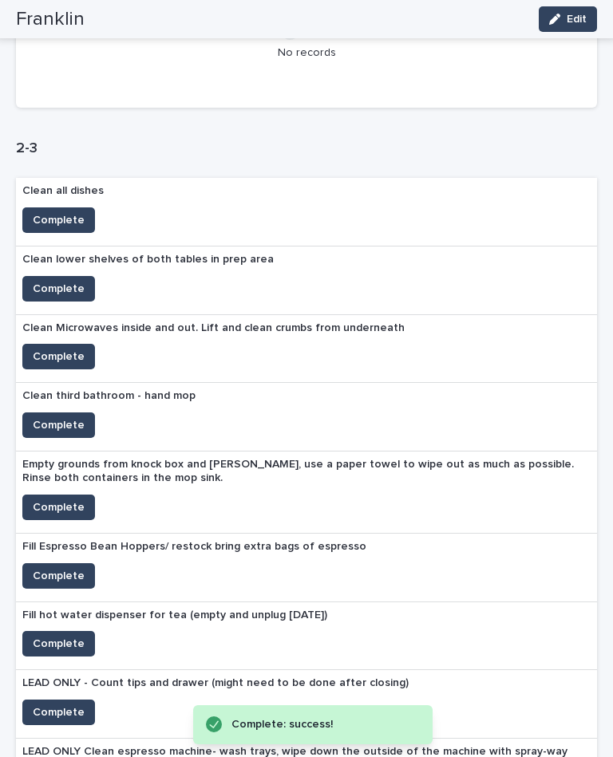
scroll to position [726, 0]
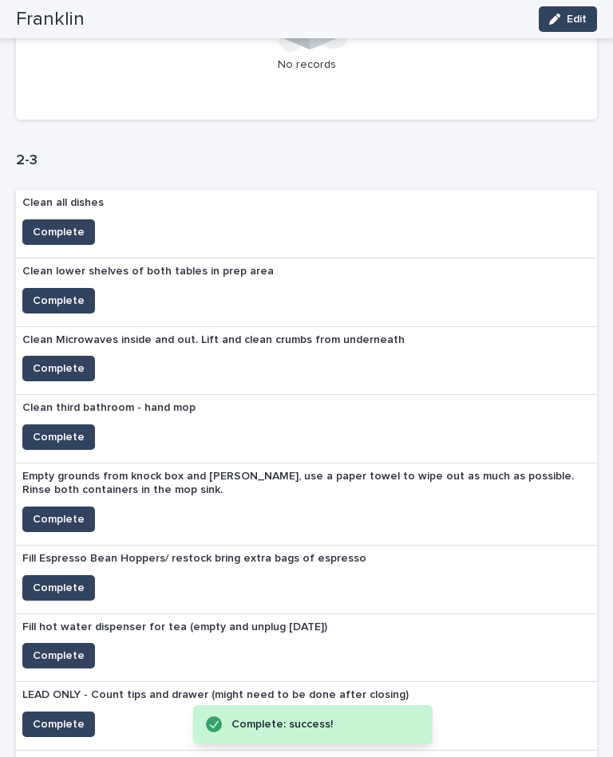
click at [59, 224] on span "Complete" at bounding box center [59, 232] width 52 height 16
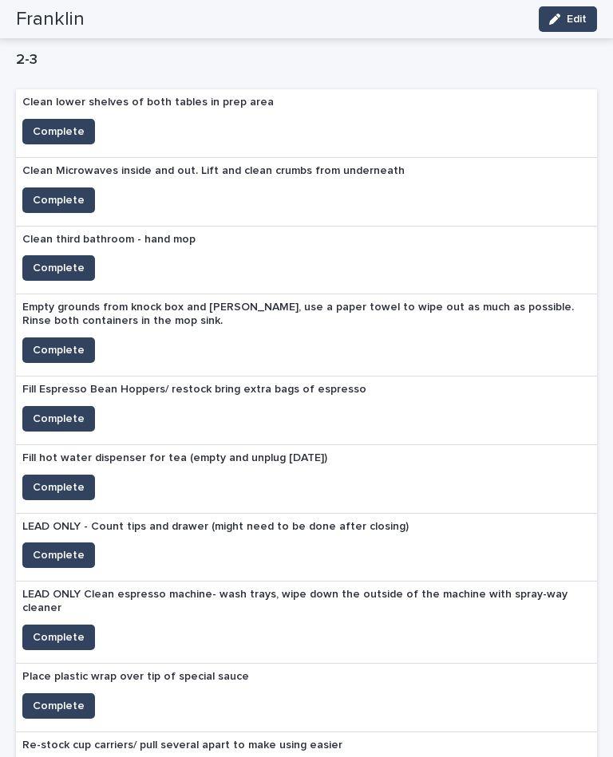
scroll to position [828, 0]
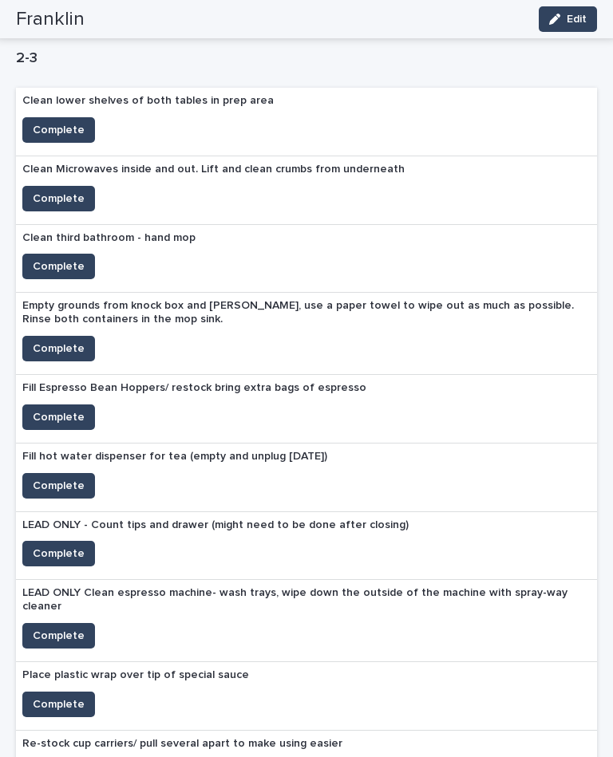
click at [53, 122] on span "Complete" at bounding box center [59, 130] width 52 height 16
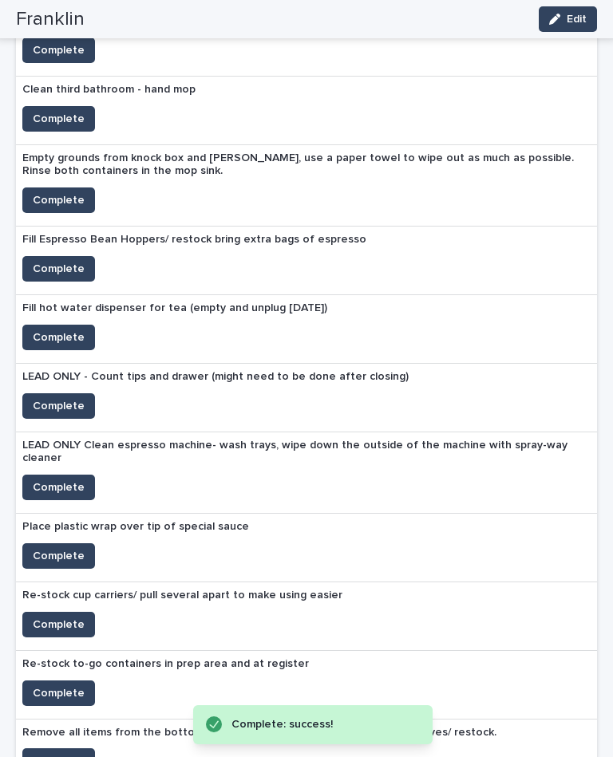
scroll to position [915, 0]
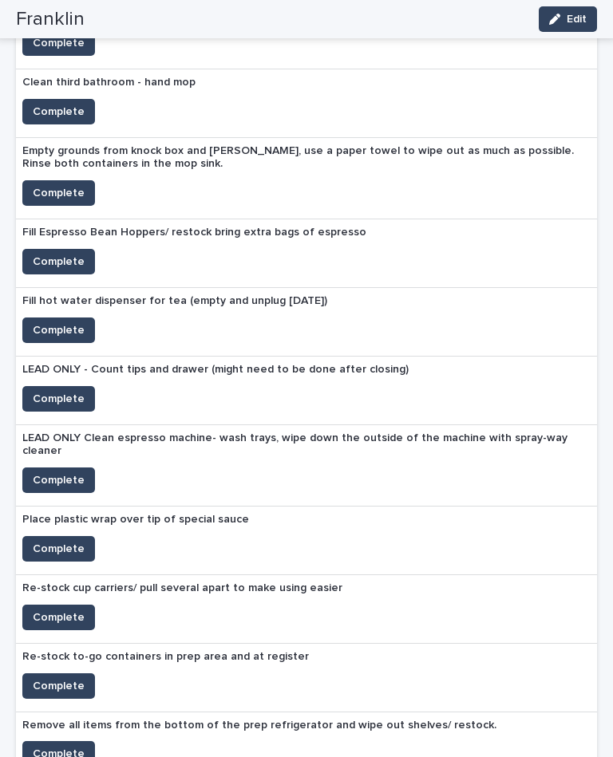
click at [51, 610] on span "Complete" at bounding box center [59, 618] width 52 height 16
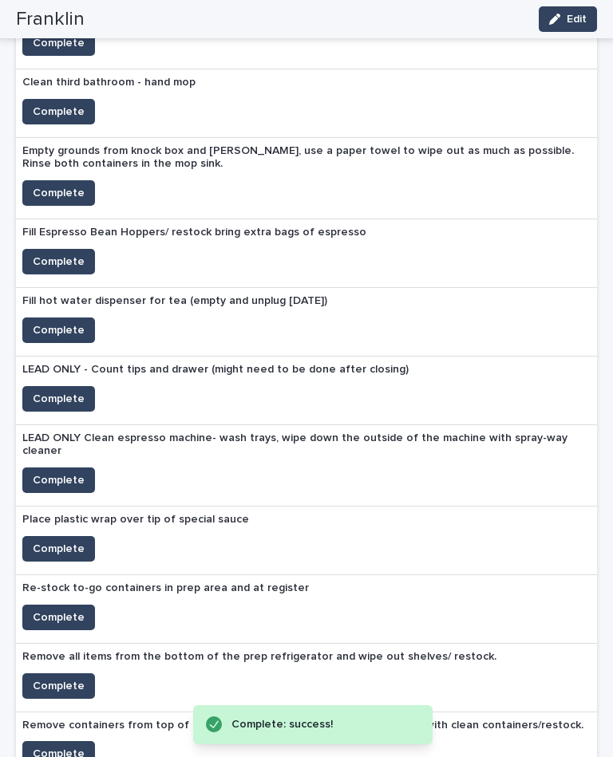
click at [53, 605] on button "Complete" at bounding box center [58, 618] width 73 height 26
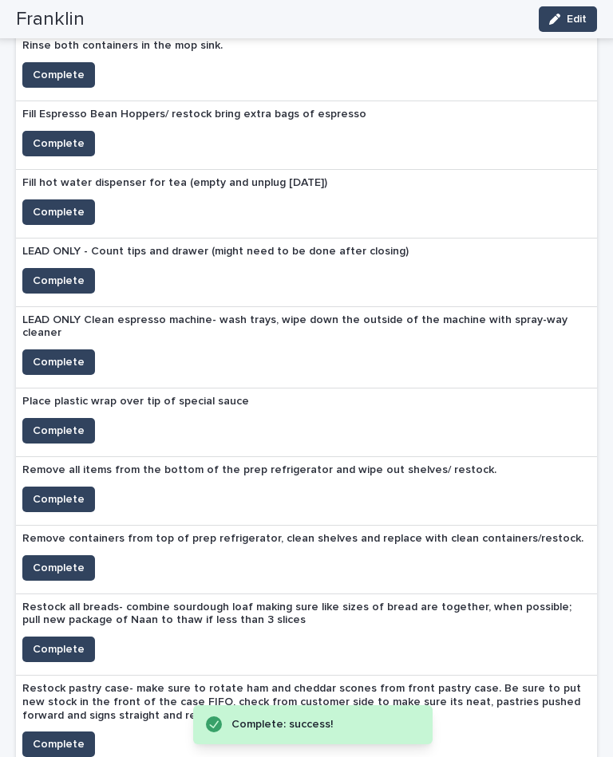
scroll to position [1035, 0]
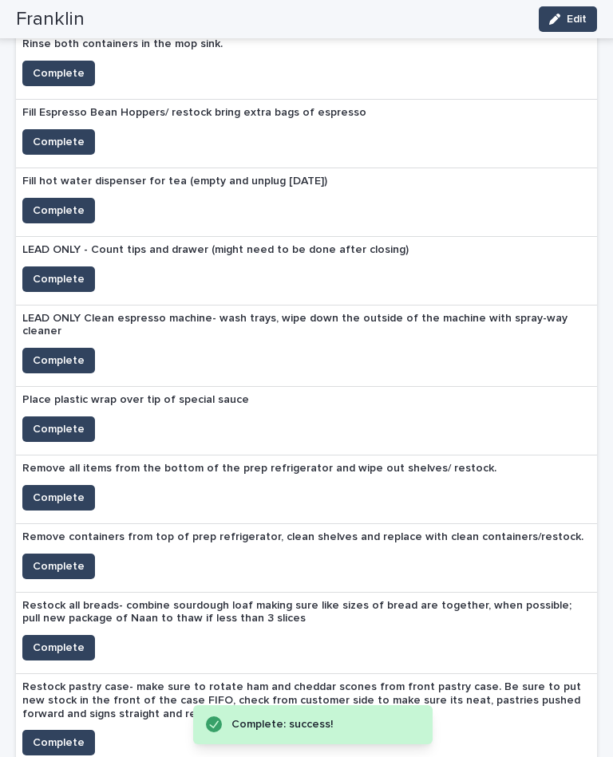
click at [49, 640] on span "Complete" at bounding box center [59, 648] width 52 height 16
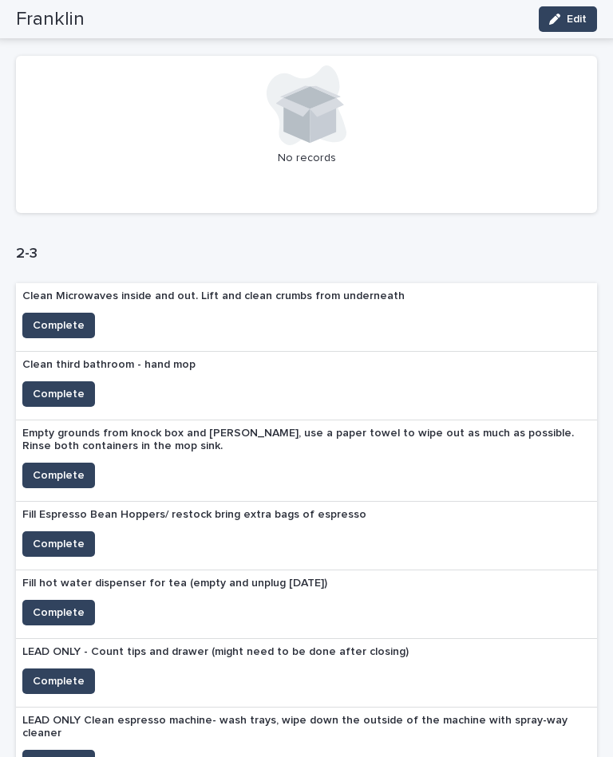
scroll to position [633, 0]
click at [65, 536] on span "Complete" at bounding box center [59, 544] width 52 height 16
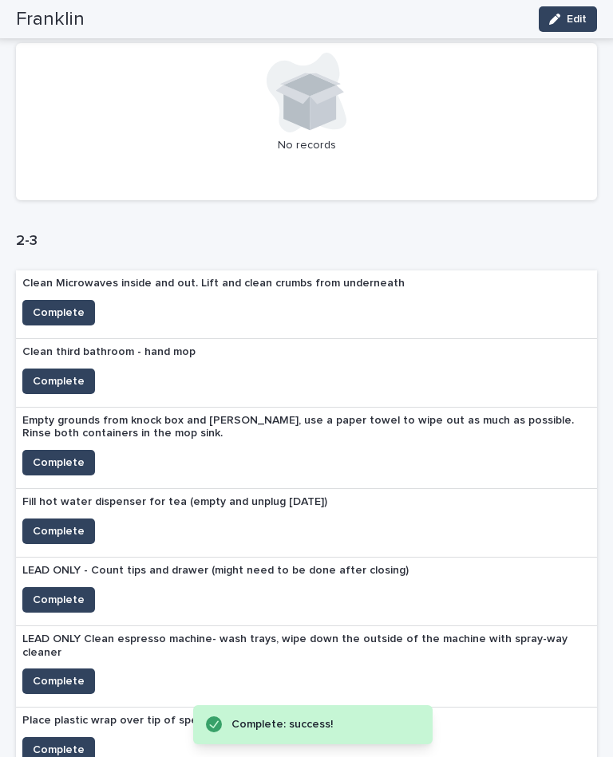
scroll to position [657, 0]
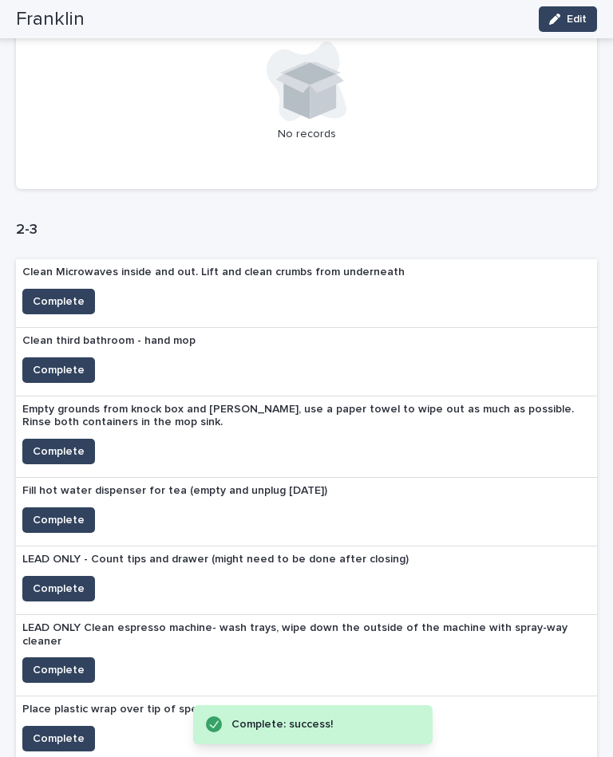
click at [68, 512] on span "Complete" at bounding box center [59, 520] width 52 height 16
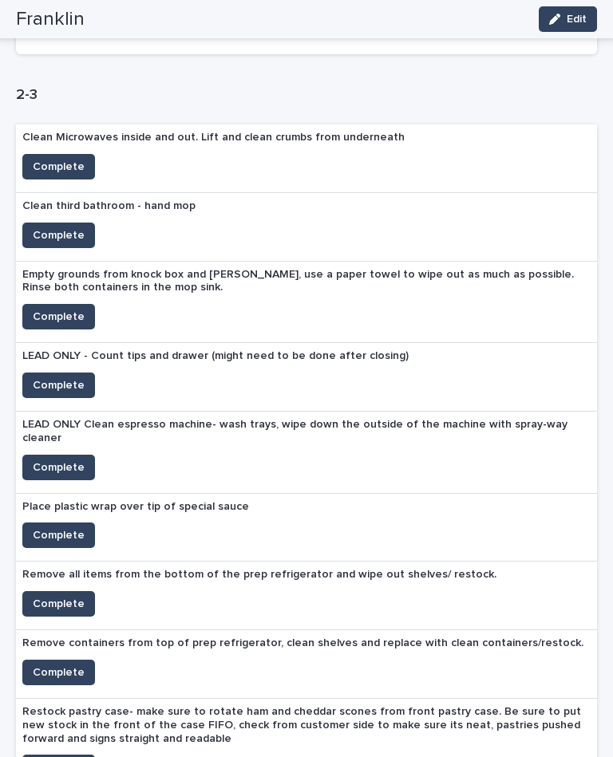
scroll to position [784, 0]
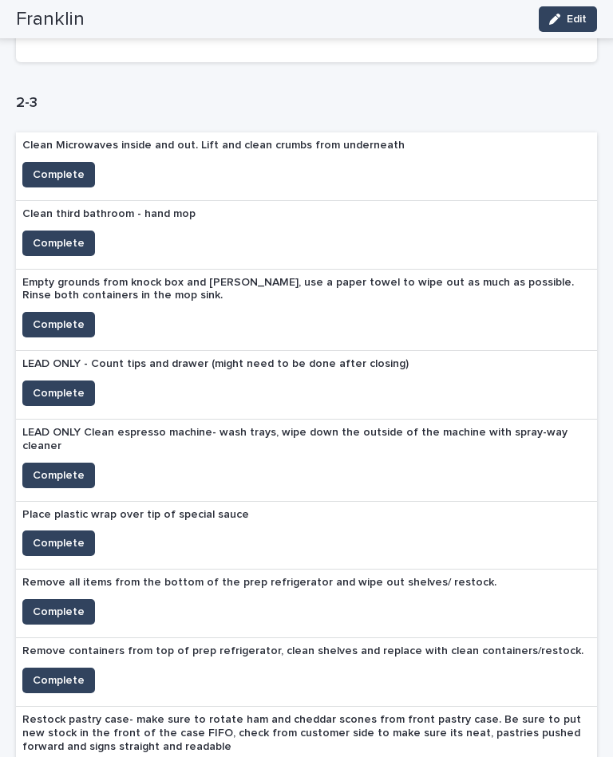
click at [65, 535] on span "Complete" at bounding box center [59, 543] width 52 height 16
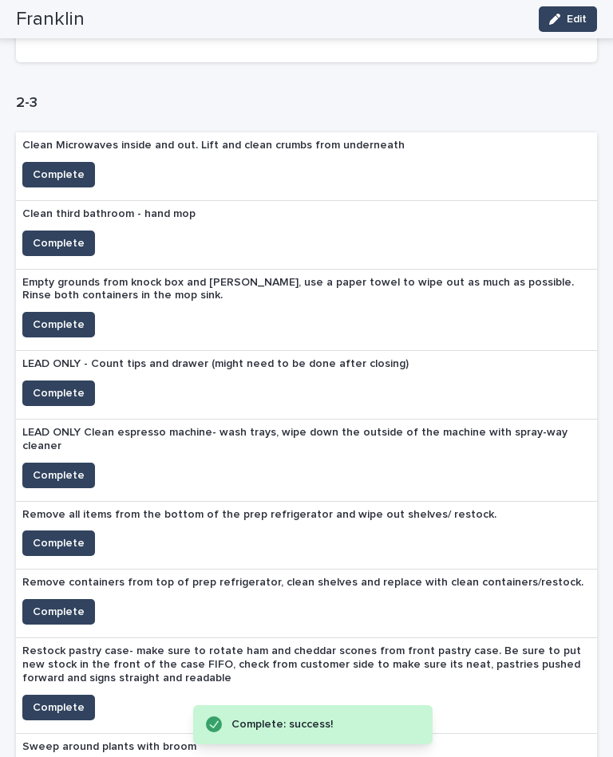
click at [69, 535] on span "Complete" at bounding box center [59, 543] width 52 height 16
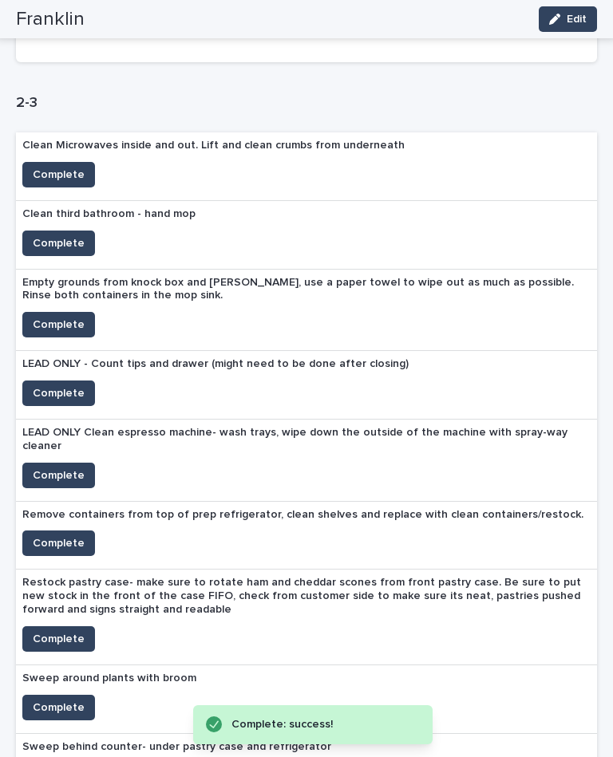
click at [55, 535] on span "Complete" at bounding box center [59, 543] width 52 height 16
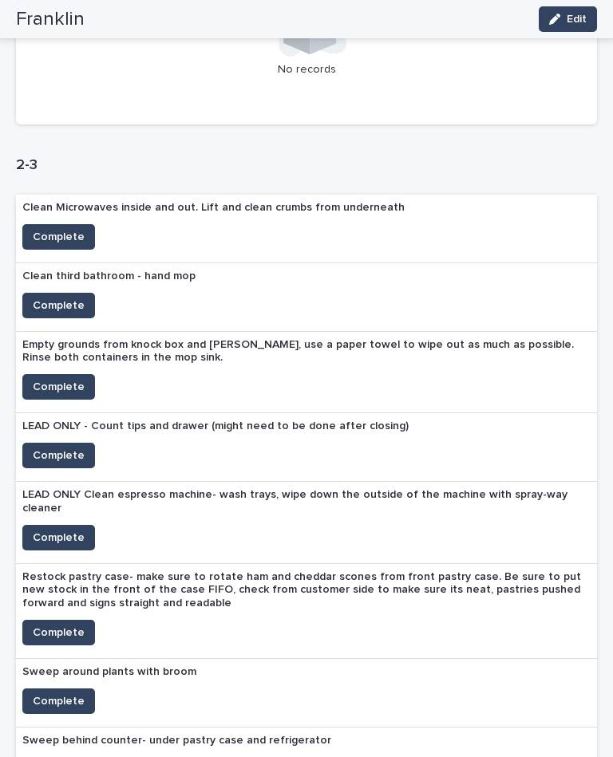
scroll to position [722, 0]
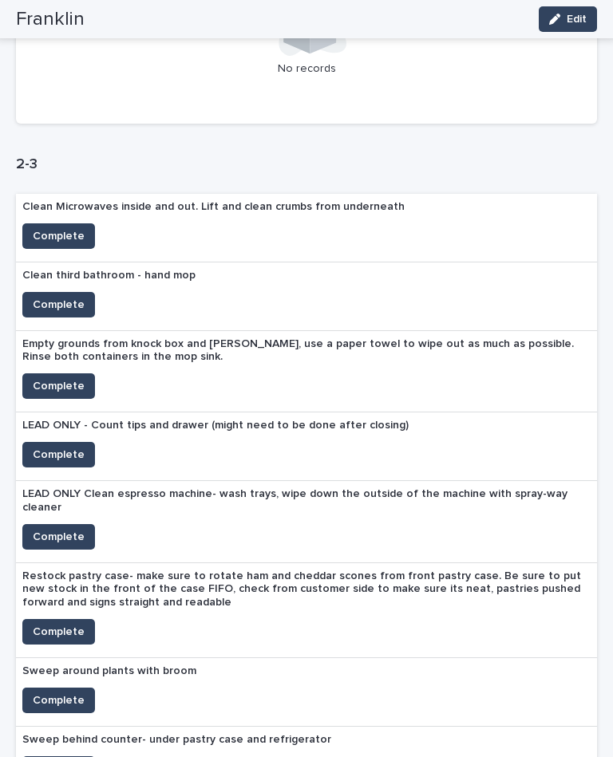
click at [73, 378] on span "Complete" at bounding box center [59, 386] width 52 height 16
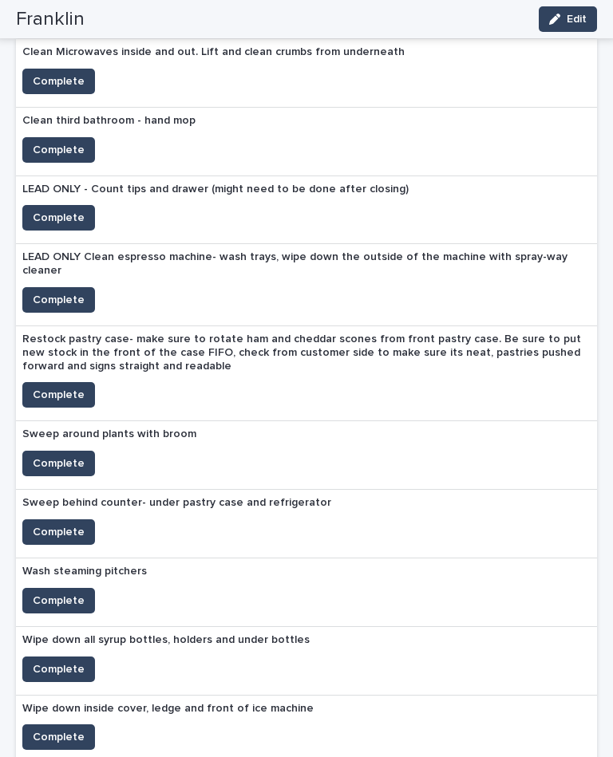
scroll to position [892, 0]
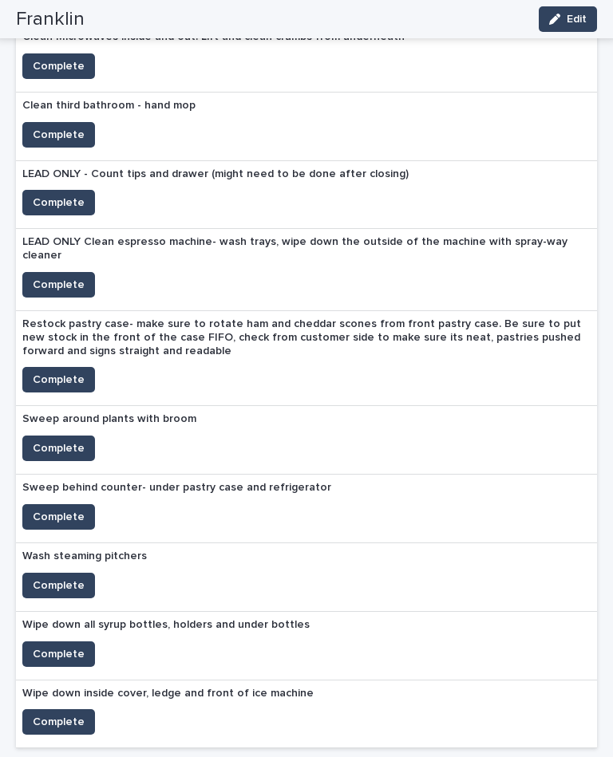
click at [73, 509] on span "Complete" at bounding box center [59, 517] width 52 height 16
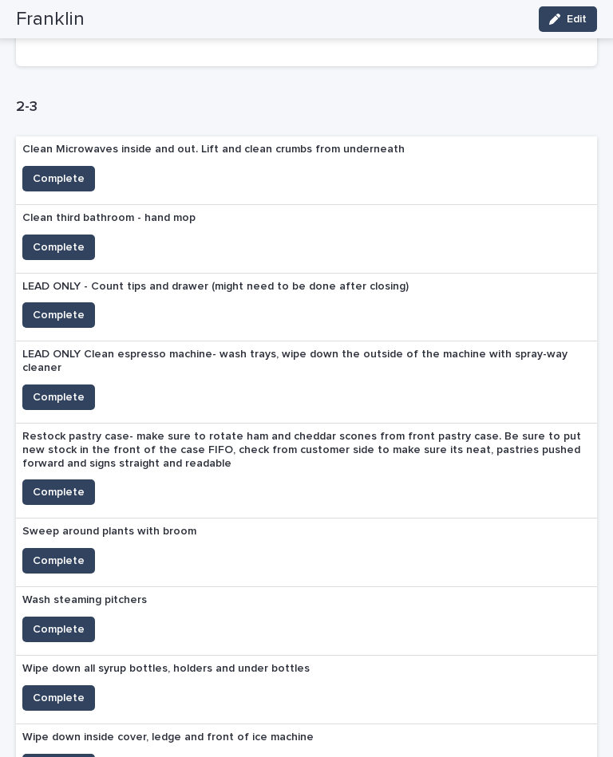
scroll to position [777, 0]
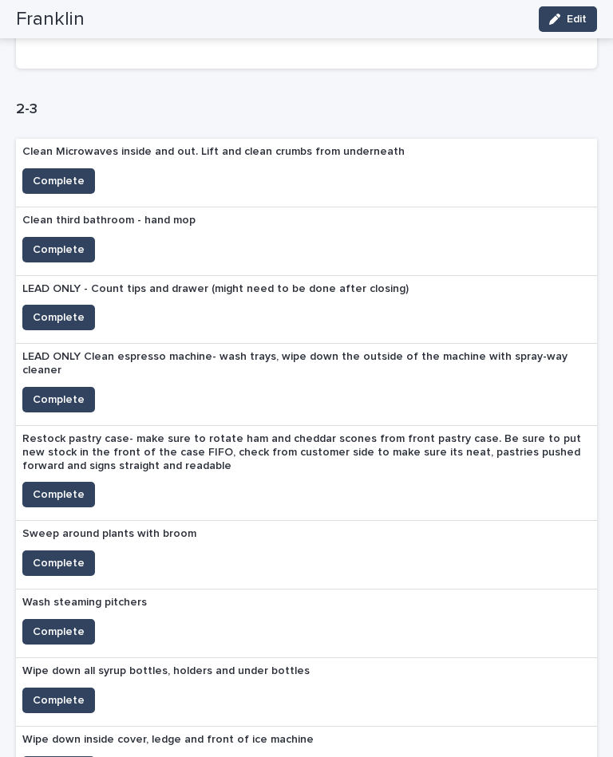
click at [60, 173] on span "Complete" at bounding box center [59, 181] width 52 height 16
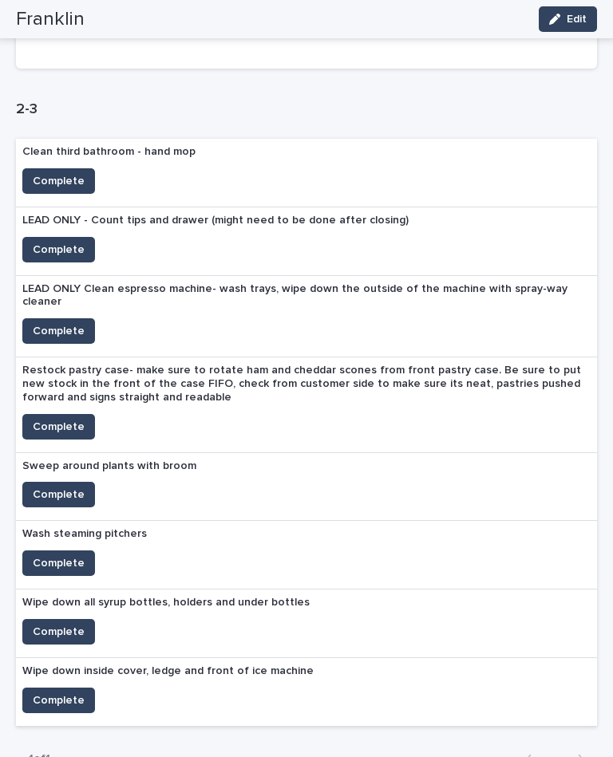
click at [61, 173] on span "Complete" at bounding box center [59, 181] width 52 height 16
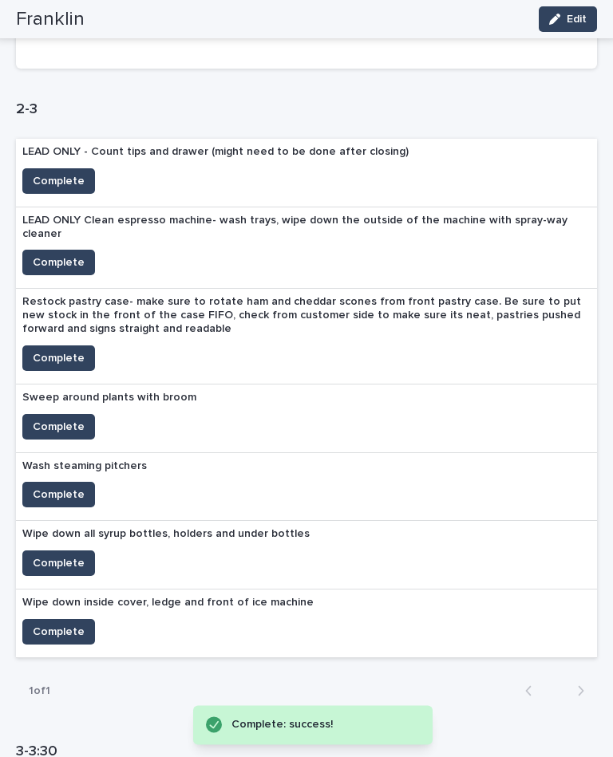
click at [61, 168] on button "Complete" at bounding box center [58, 181] width 73 height 26
click at [47, 207] on div "LEAD ONLY Clean espresso machine- wash trays, wipe down the outside of the mach…" at bounding box center [306, 228] width 581 height 43
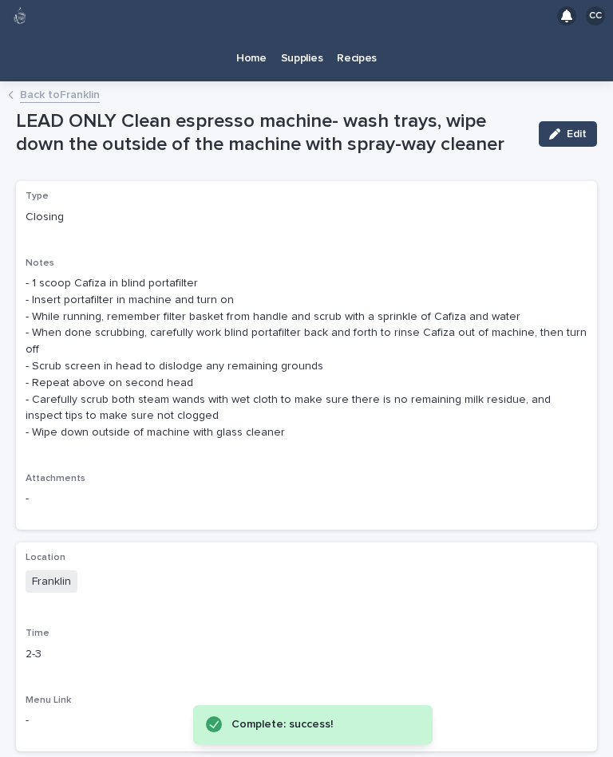
click at [51, 85] on link "Back to [PERSON_NAME]" at bounding box center [60, 94] width 80 height 18
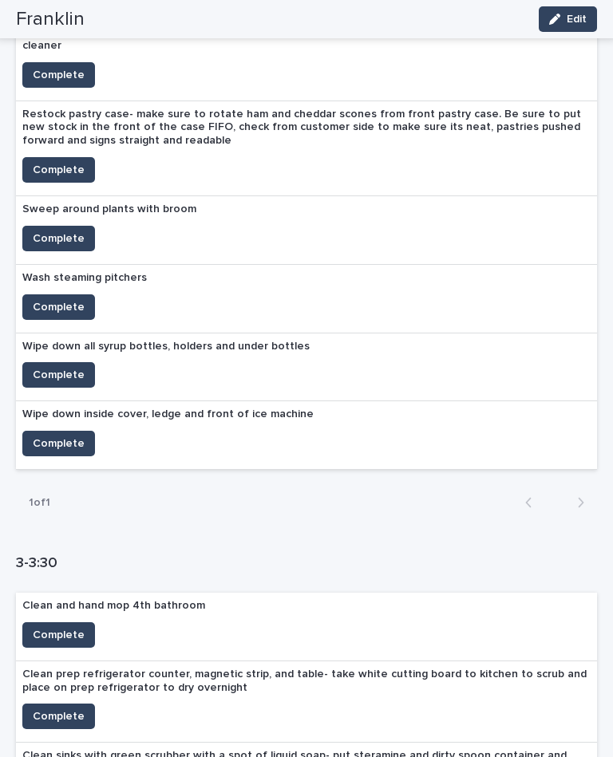
scroll to position [812, 0]
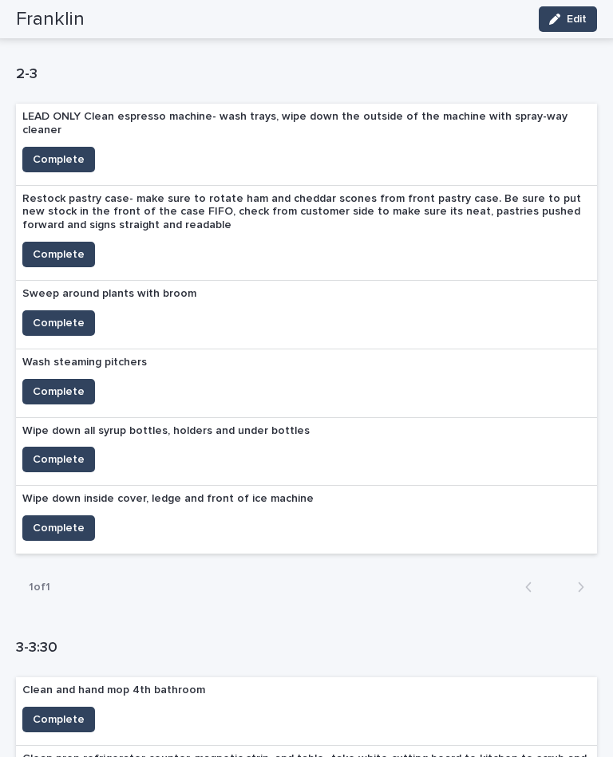
click at [52, 152] on span "Complete" at bounding box center [59, 160] width 52 height 16
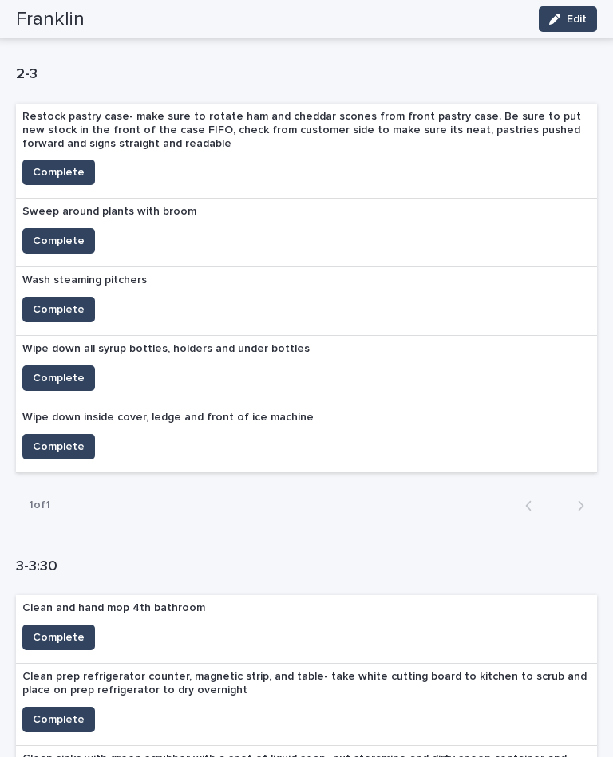
scroll to position [752, 0]
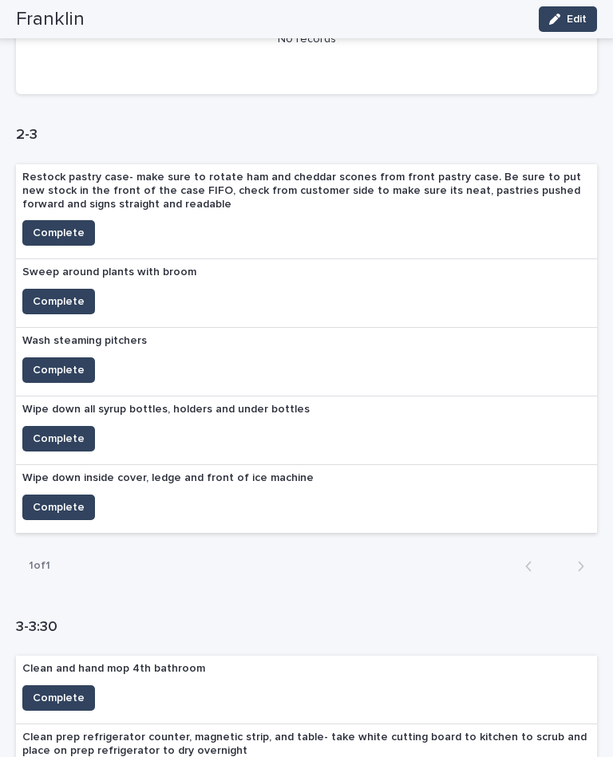
click at [76, 220] on button "Complete" at bounding box center [58, 233] width 73 height 26
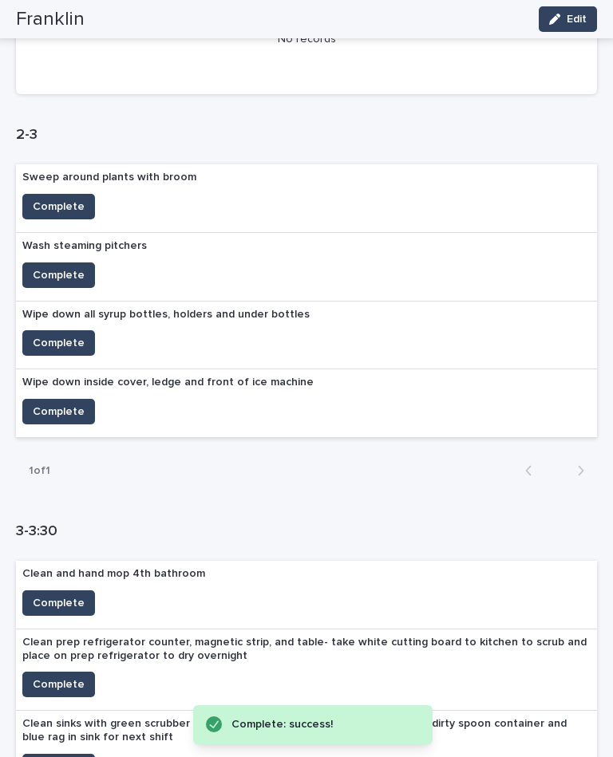
click at [76, 263] on button "Complete" at bounding box center [58, 276] width 73 height 26
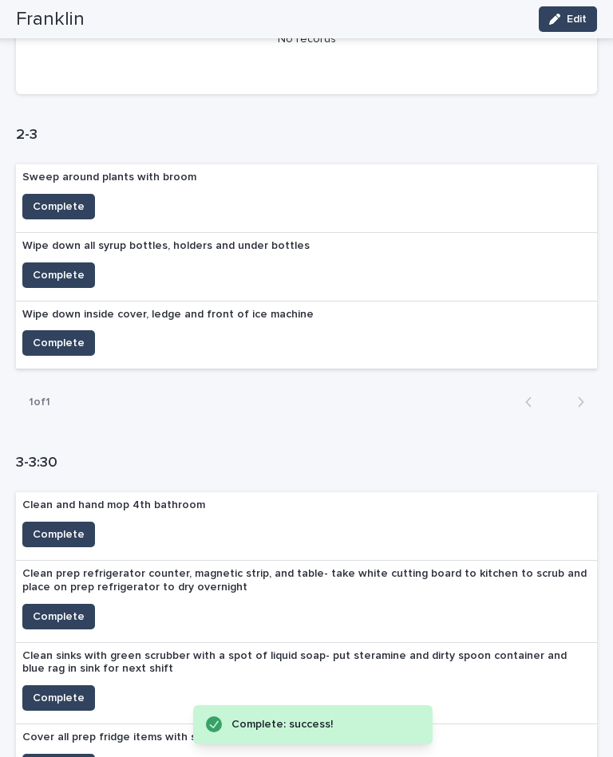
click at [73, 335] on span "Complete" at bounding box center [59, 343] width 52 height 16
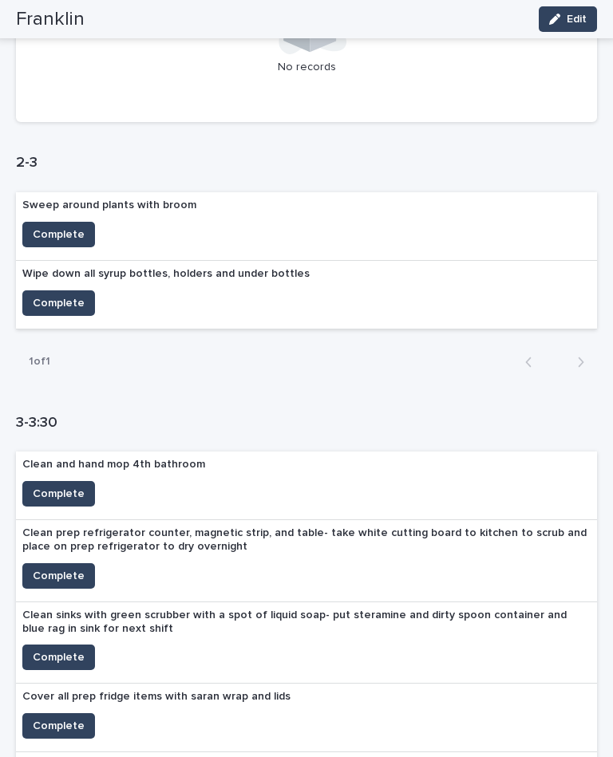
scroll to position [723, 0]
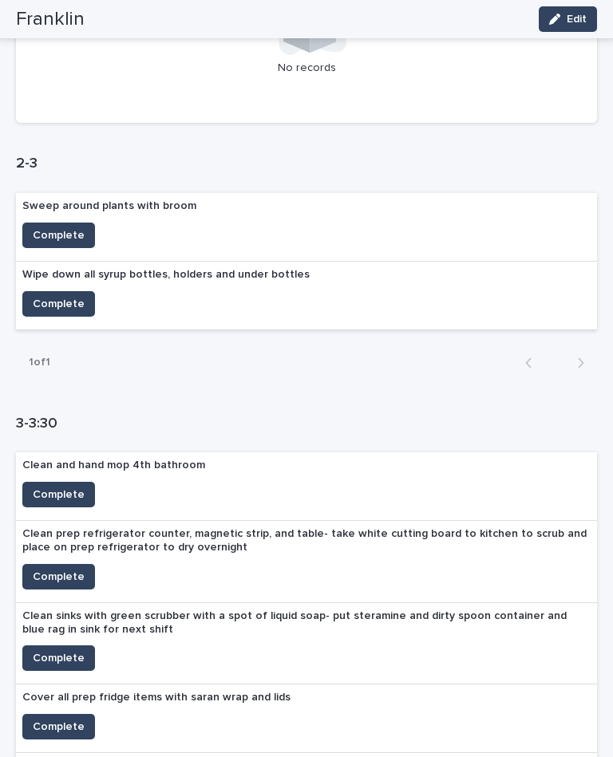
click at [65, 296] on span "Complete" at bounding box center [59, 304] width 52 height 16
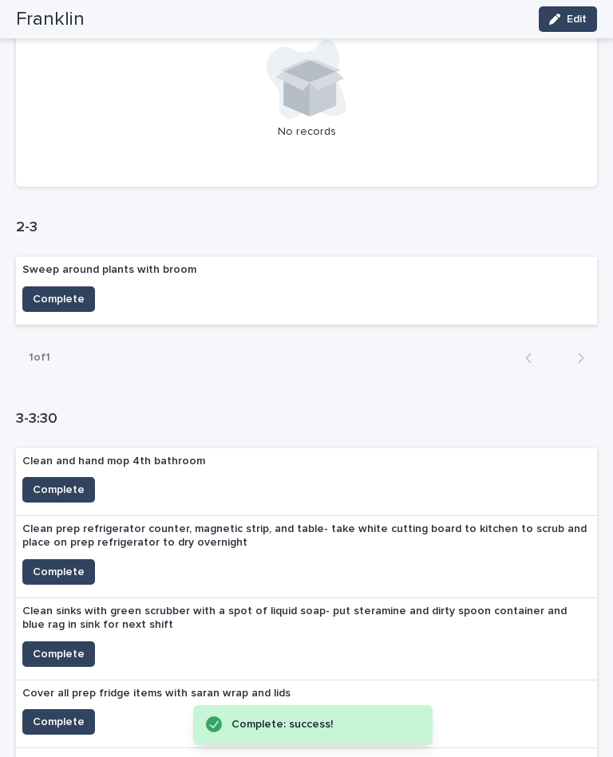
scroll to position [657, 0]
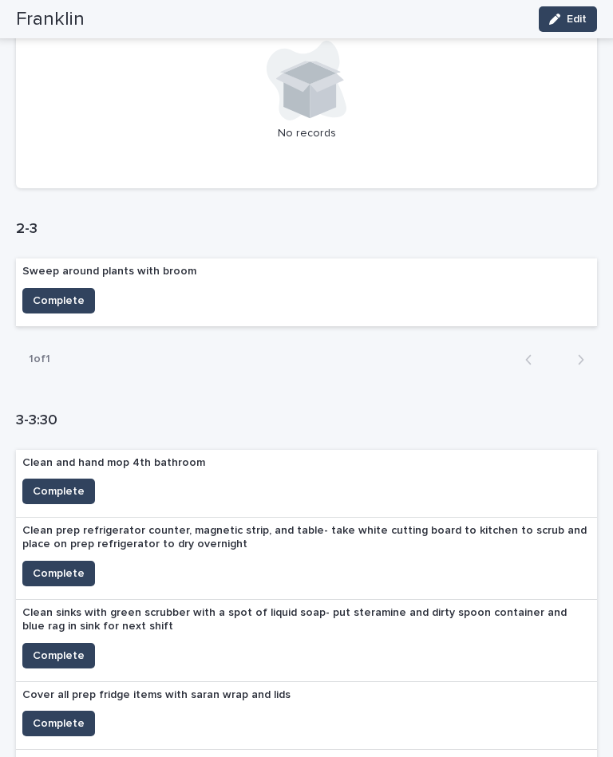
click at [67, 288] on button "Complete" at bounding box center [58, 301] width 73 height 26
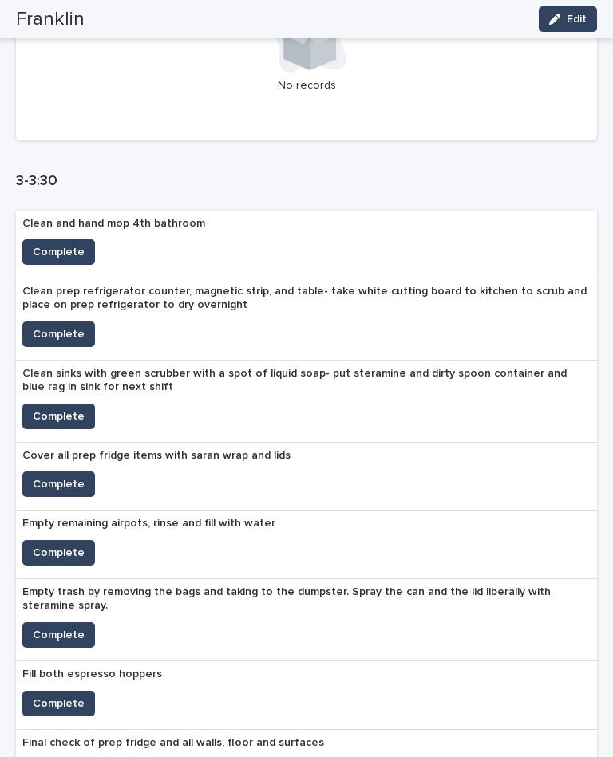
scroll to position [976, 0]
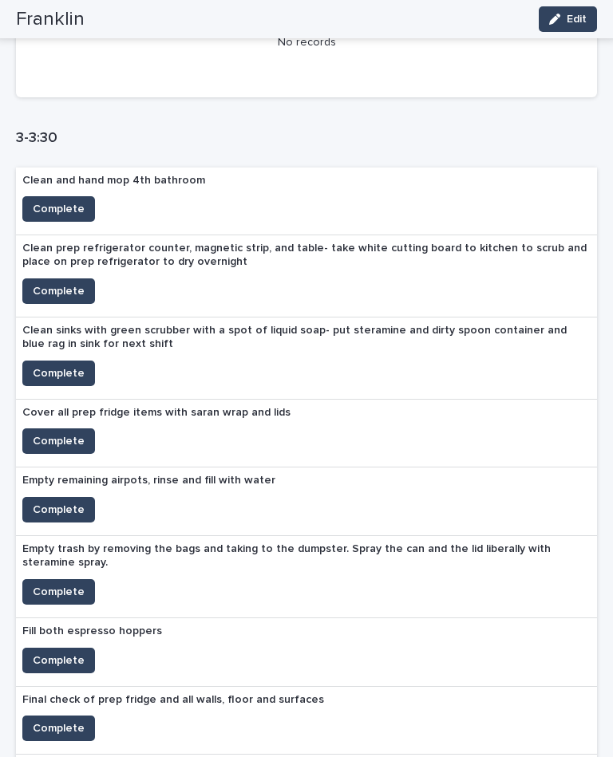
click at [59, 653] on span "Complete" at bounding box center [59, 661] width 52 height 16
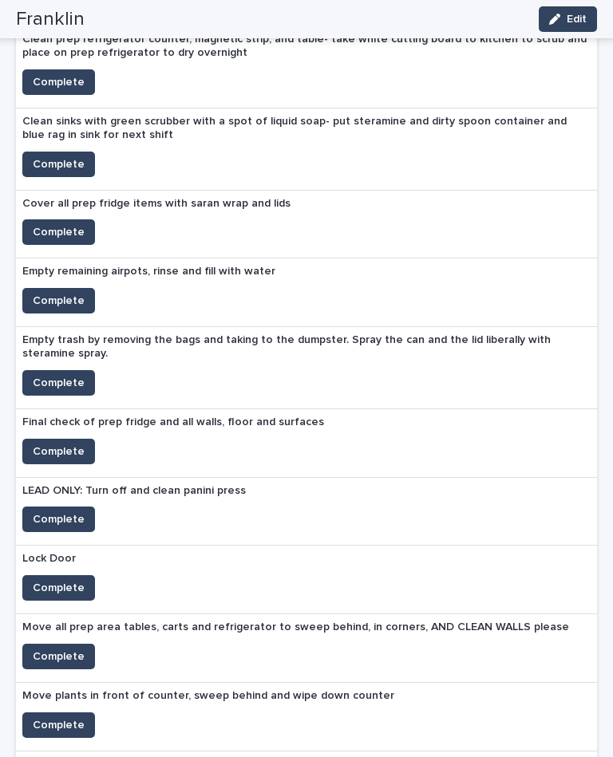
scroll to position [1187, 0]
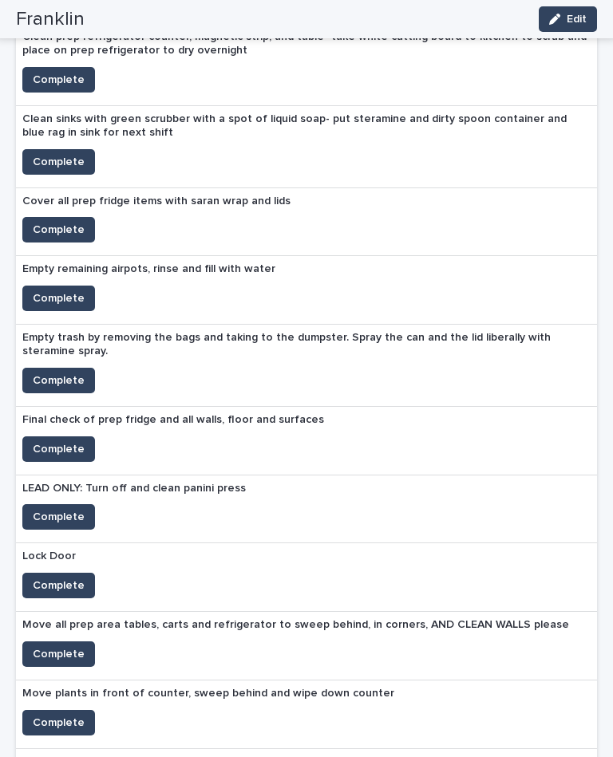
click at [68, 509] on span "Complete" at bounding box center [59, 517] width 52 height 16
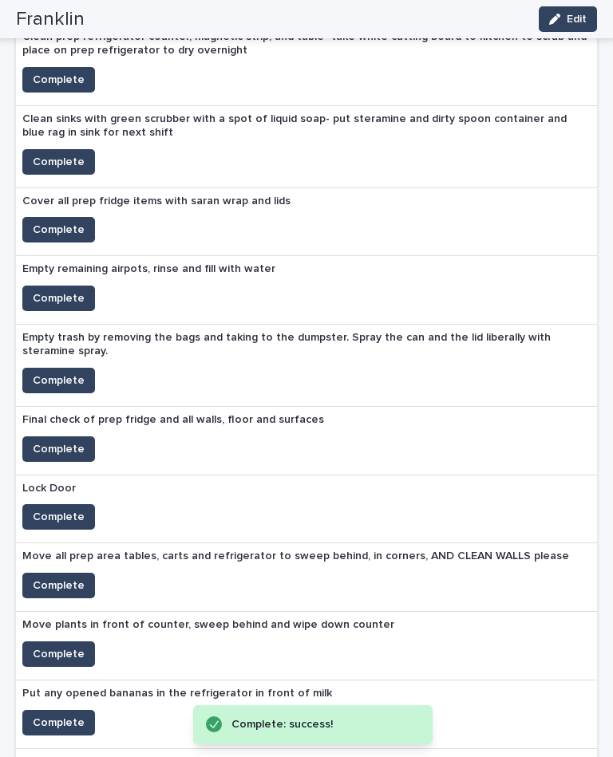
click at [56, 715] on span "Complete" at bounding box center [59, 723] width 52 height 16
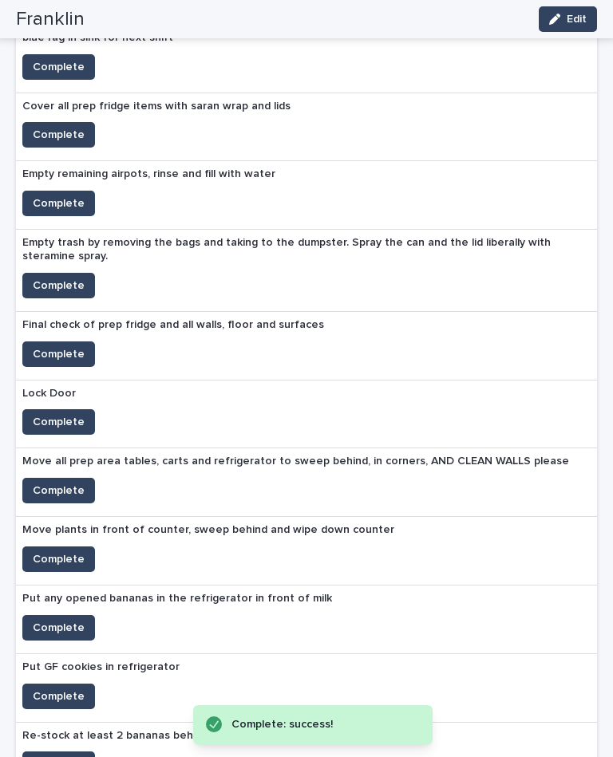
click at [58, 689] on span "Complete" at bounding box center [59, 697] width 52 height 16
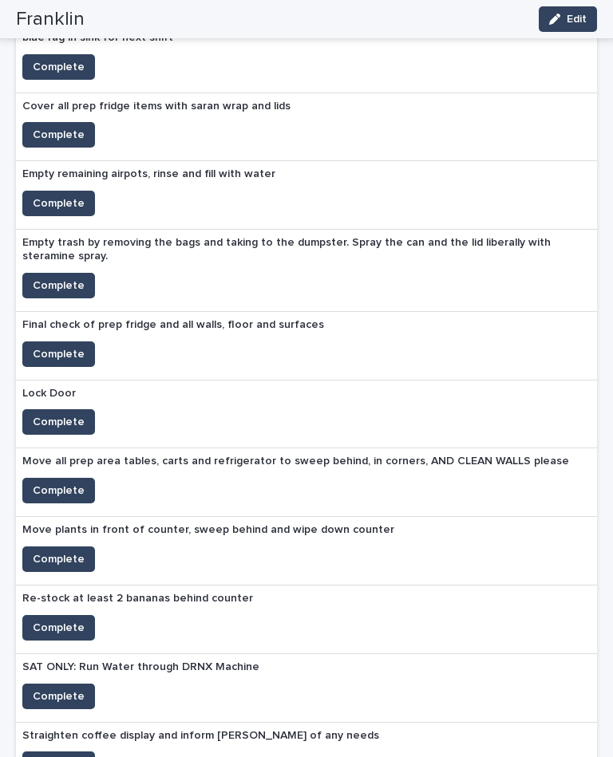
click at [66, 756] on span "Complete" at bounding box center [59, 764] width 52 height 16
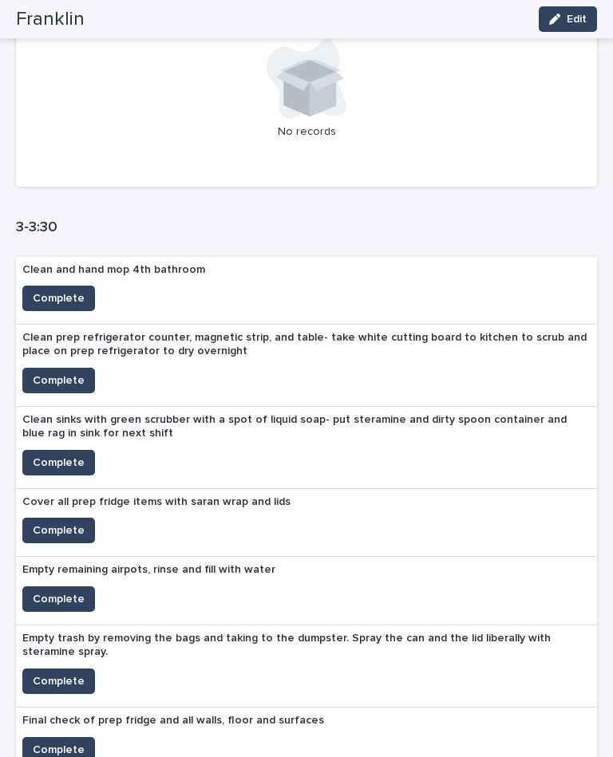
scroll to position [887, 0]
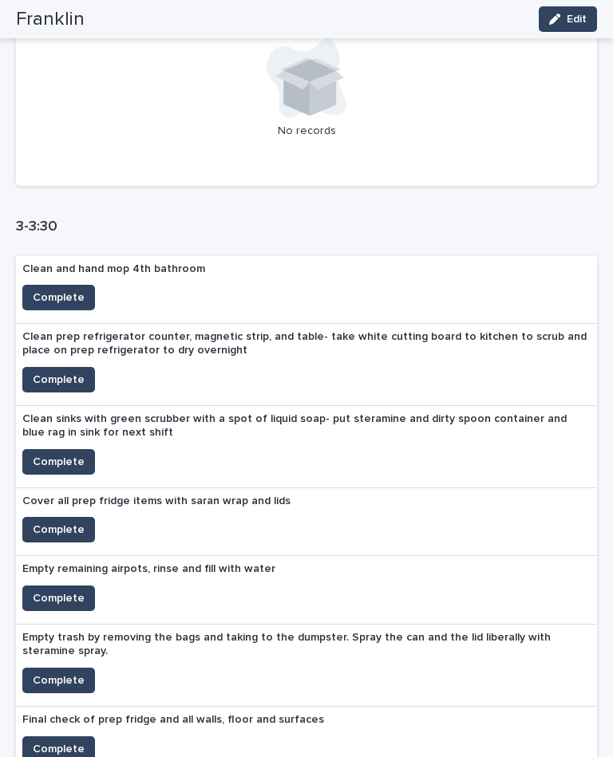
click at [67, 290] on span "Complete" at bounding box center [59, 298] width 52 height 16
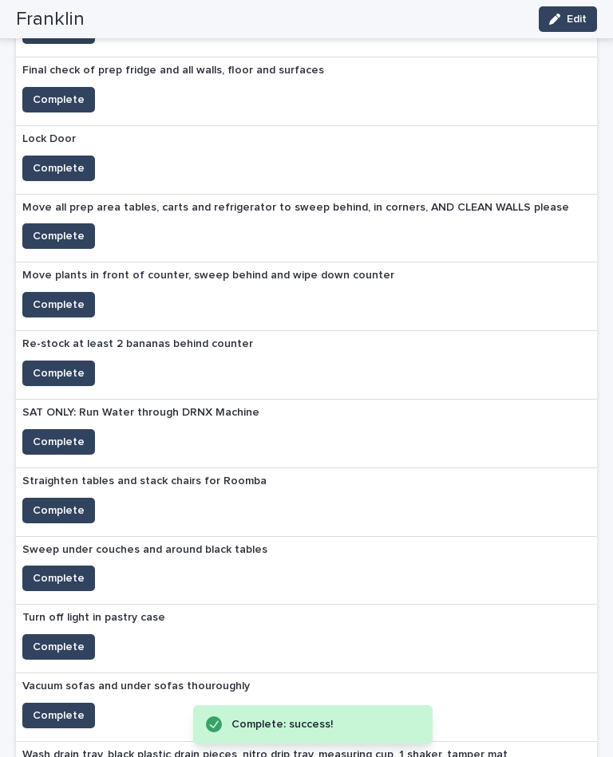
scroll to position [1481, 0]
